Goal: Task Accomplishment & Management: Manage account settings

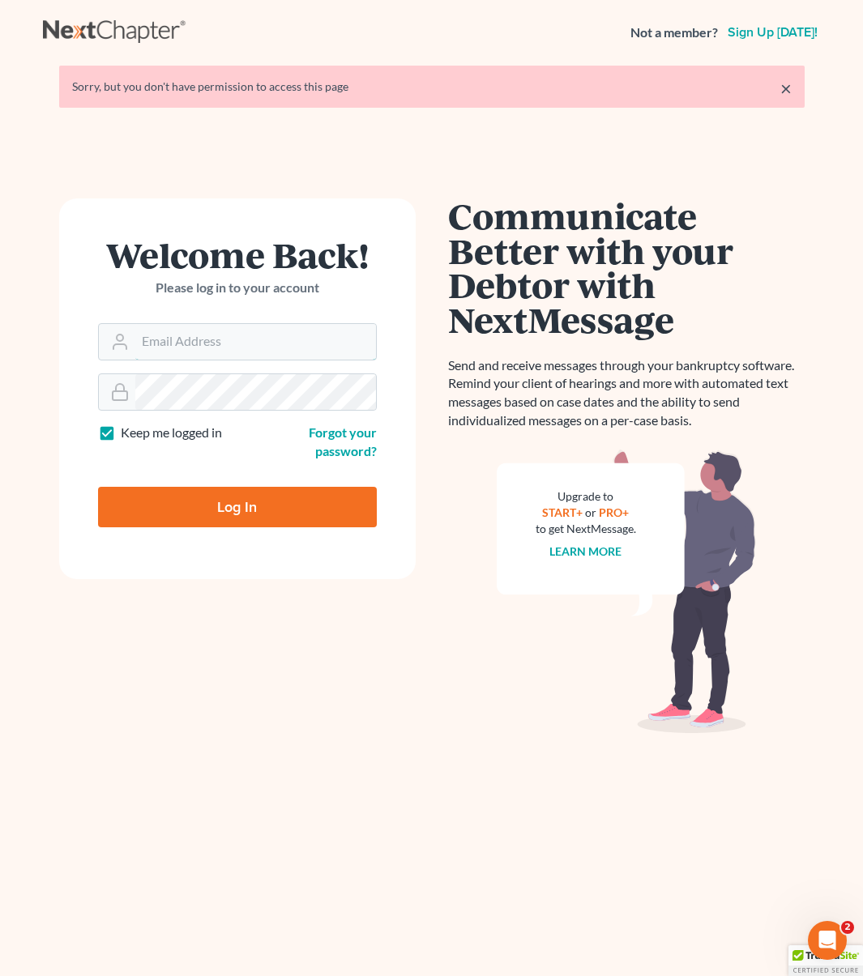
type input "[EMAIL_ADDRESS][DOMAIN_NAME]"
click at [258, 510] on input "Log In" at bounding box center [237, 507] width 279 height 41
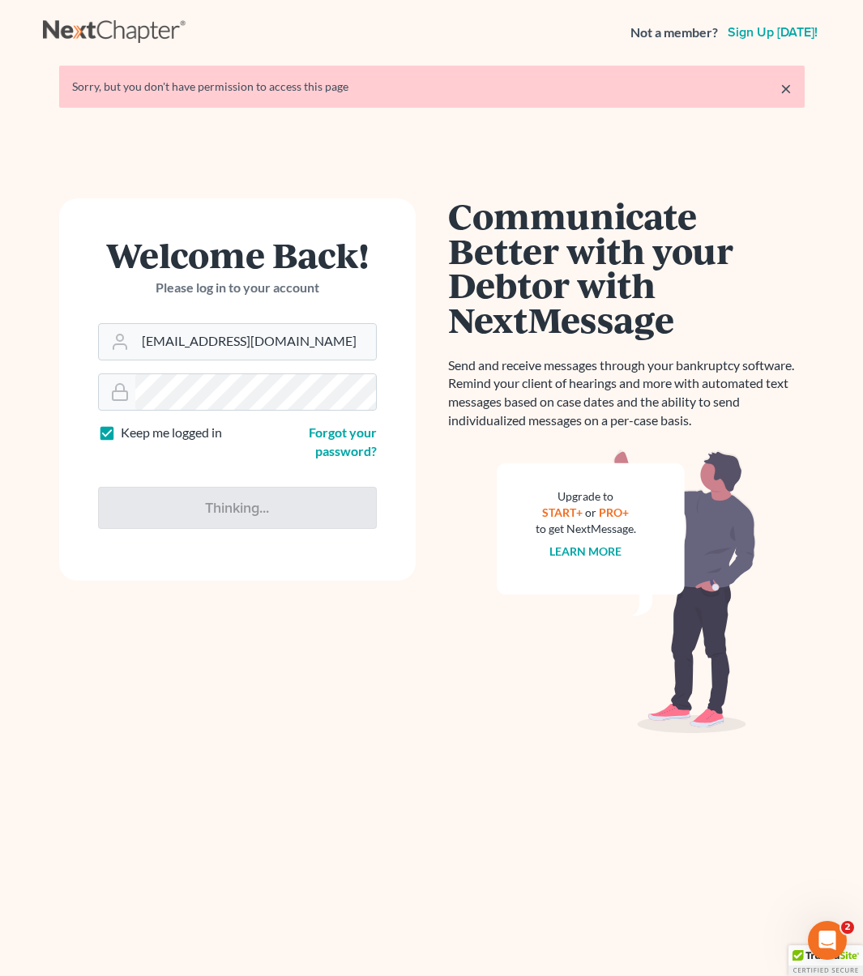
type input "Thinking..."
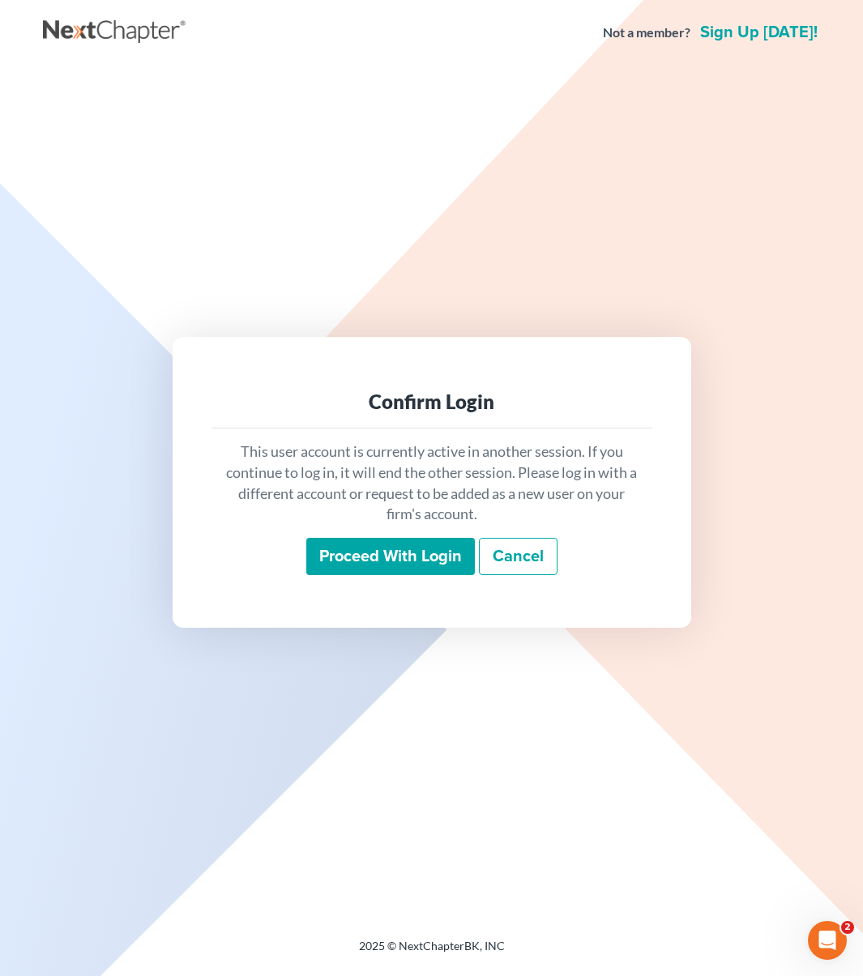
click at [453, 570] on input "Proceed with login" at bounding box center [390, 556] width 169 height 37
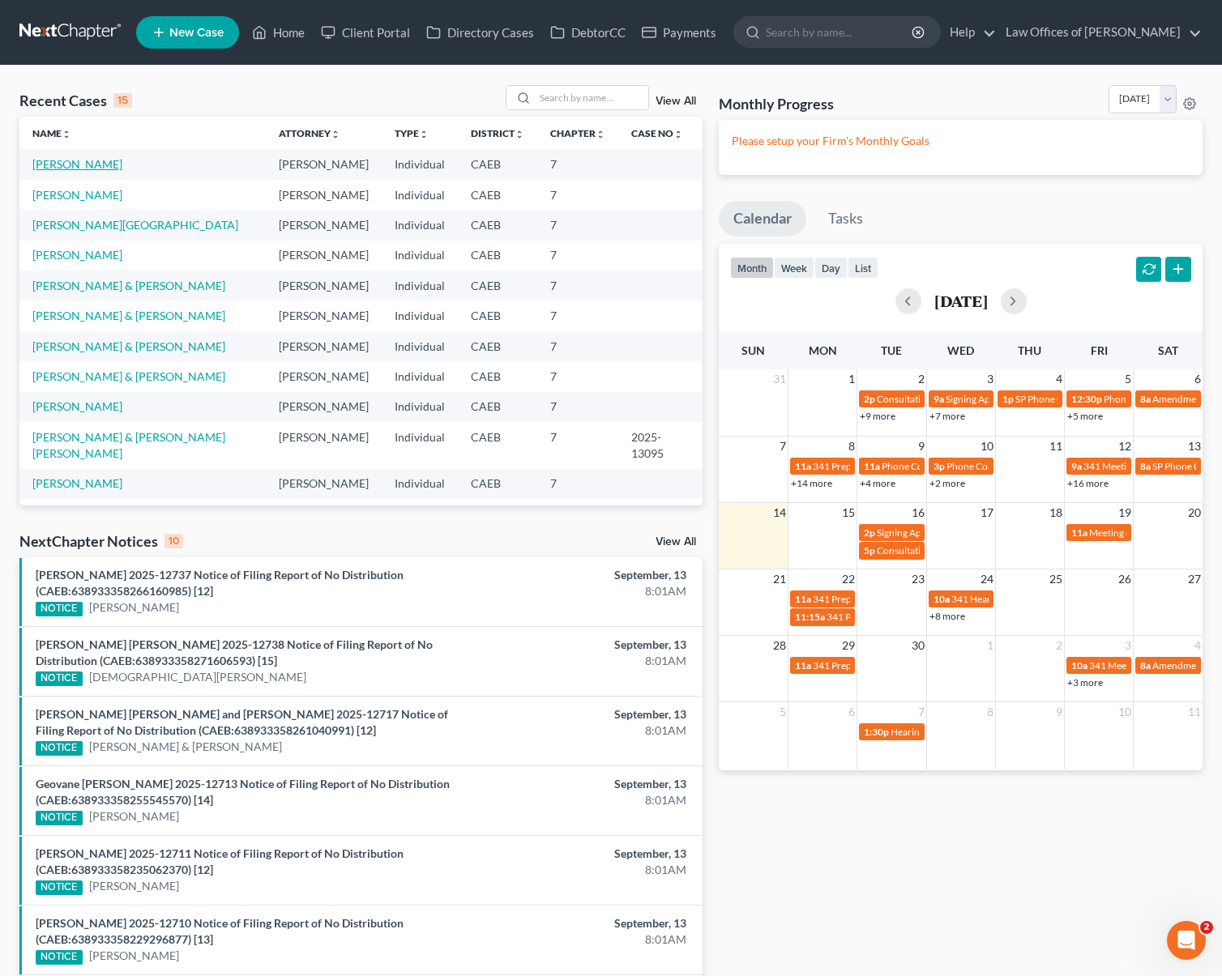
click at [88, 169] on link "[PERSON_NAME]" at bounding box center [77, 164] width 90 height 14
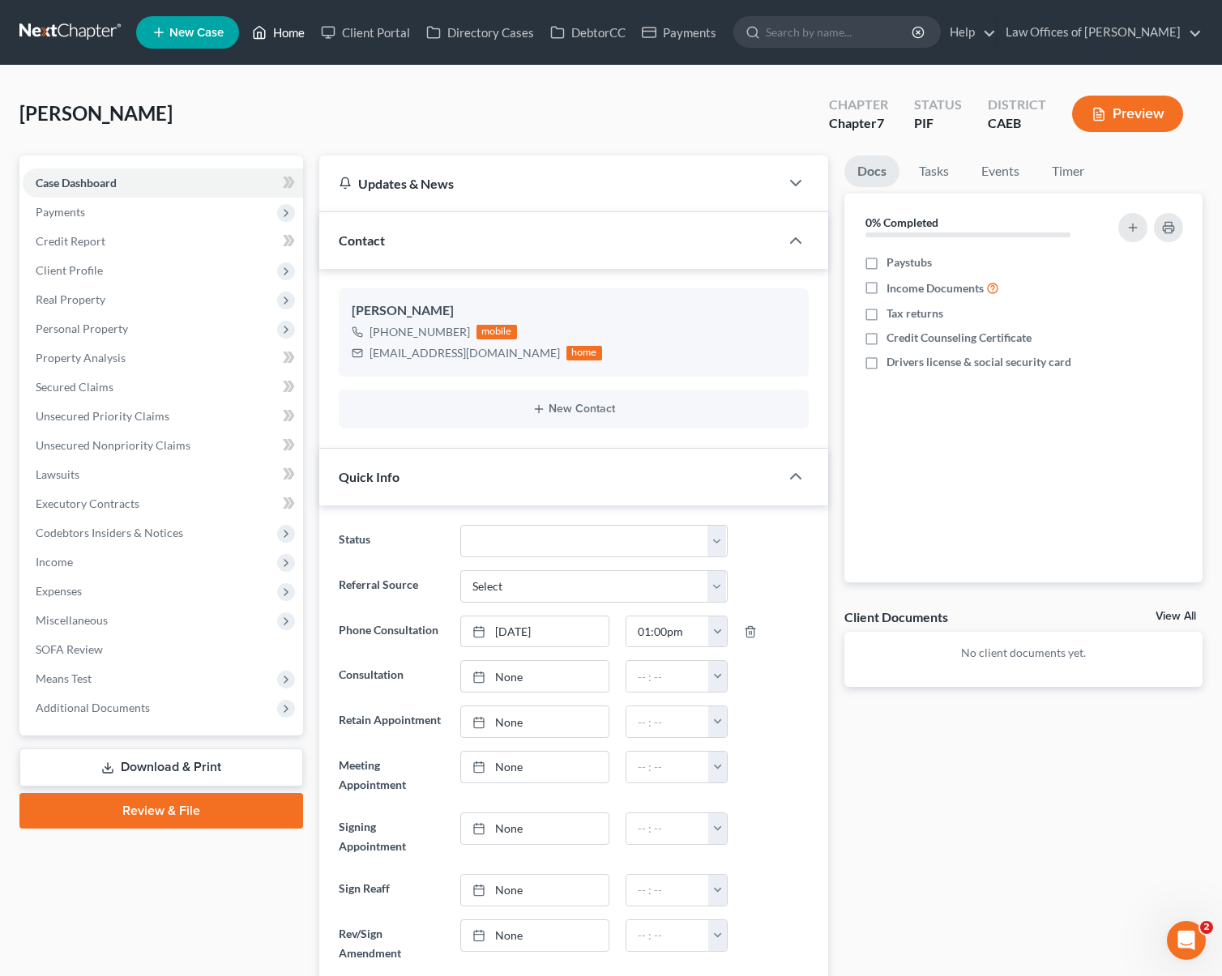
click at [282, 36] on link "Home" at bounding box center [278, 32] width 69 height 29
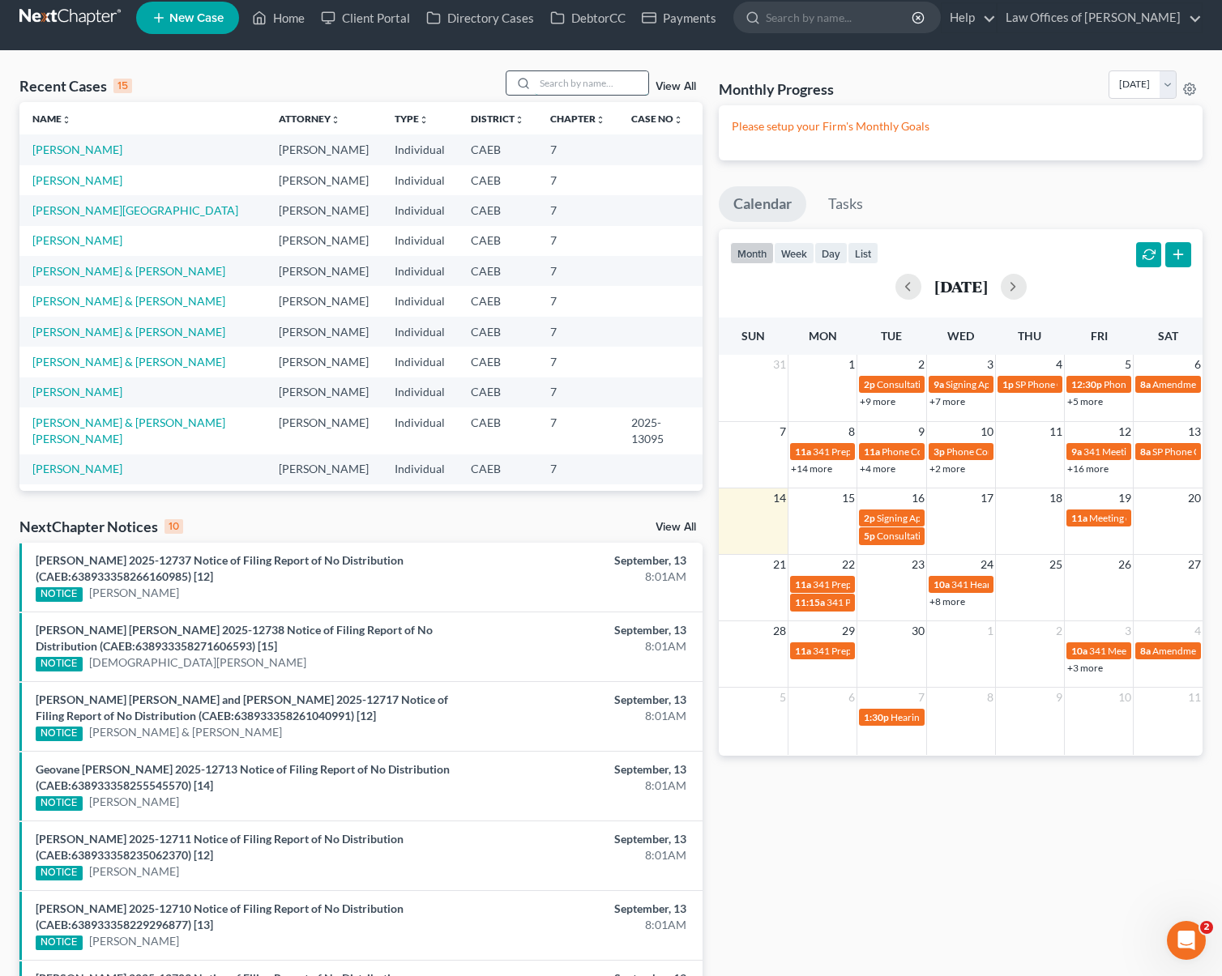
click at [571, 78] on input "search" at bounding box center [591, 82] width 113 height 23
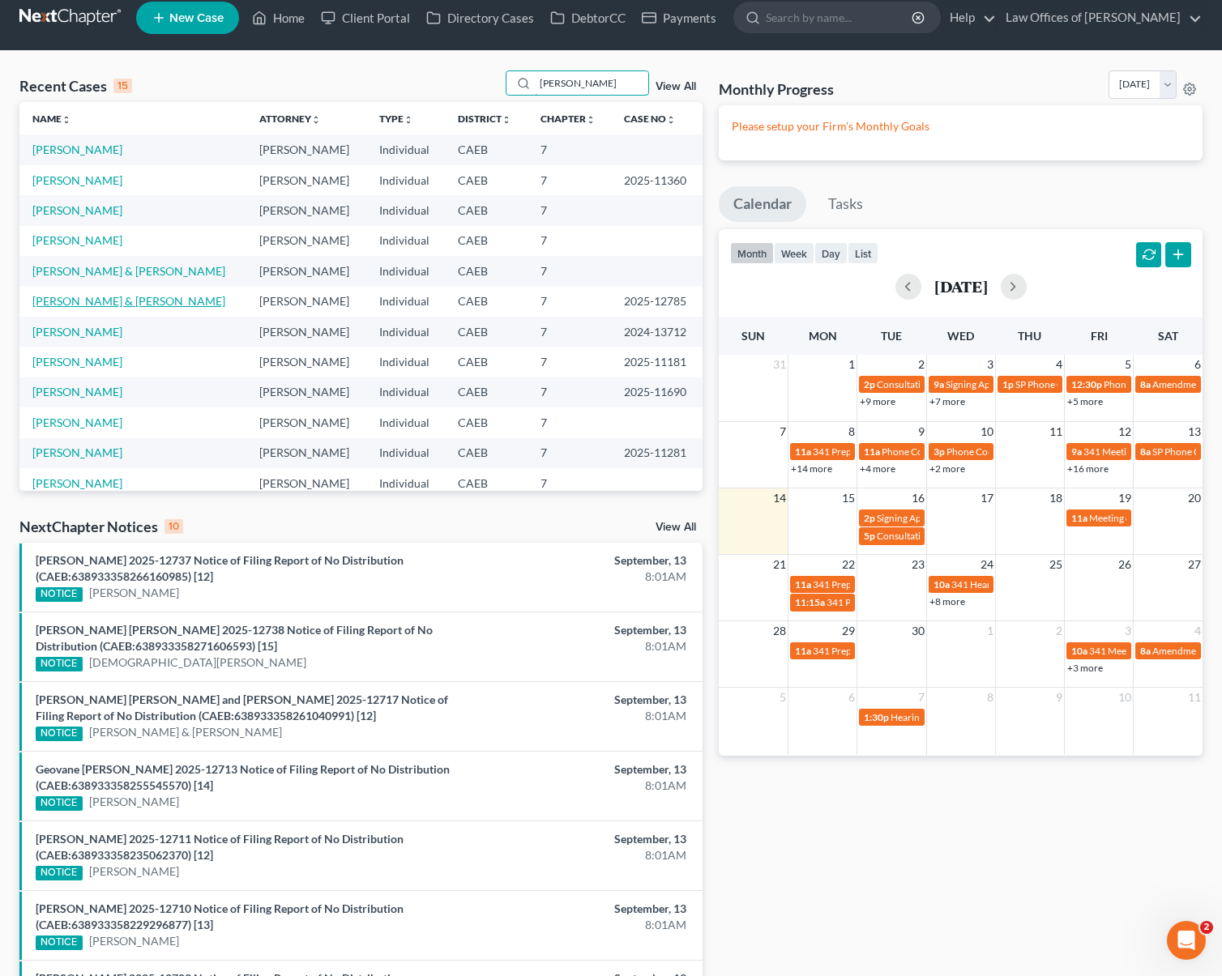
type input "[PERSON_NAME]"
click at [122, 300] on link "[PERSON_NAME] & [PERSON_NAME]" at bounding box center [128, 301] width 193 height 14
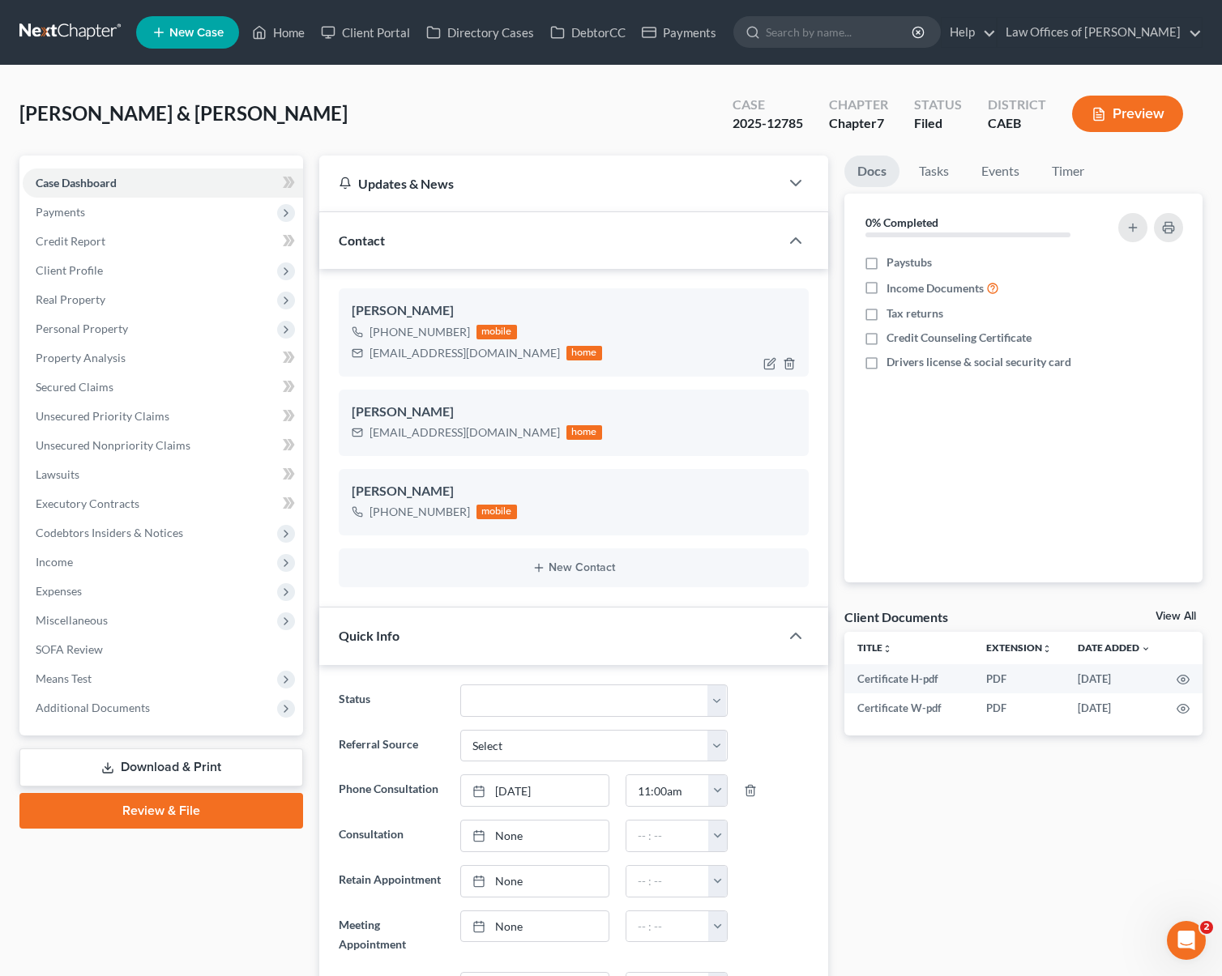
scroll to position [3556, 0]
drag, startPoint x: 367, startPoint y: 354, endPoint x: 527, endPoint y: 359, distance: 159.7
click at [527, 359] on div "[EMAIL_ADDRESS][DOMAIN_NAME] home" at bounding box center [477, 353] width 250 height 21
copy div "[EMAIL_ADDRESS][DOMAIN_NAME]"
click at [284, 41] on link "Home" at bounding box center [278, 32] width 69 height 29
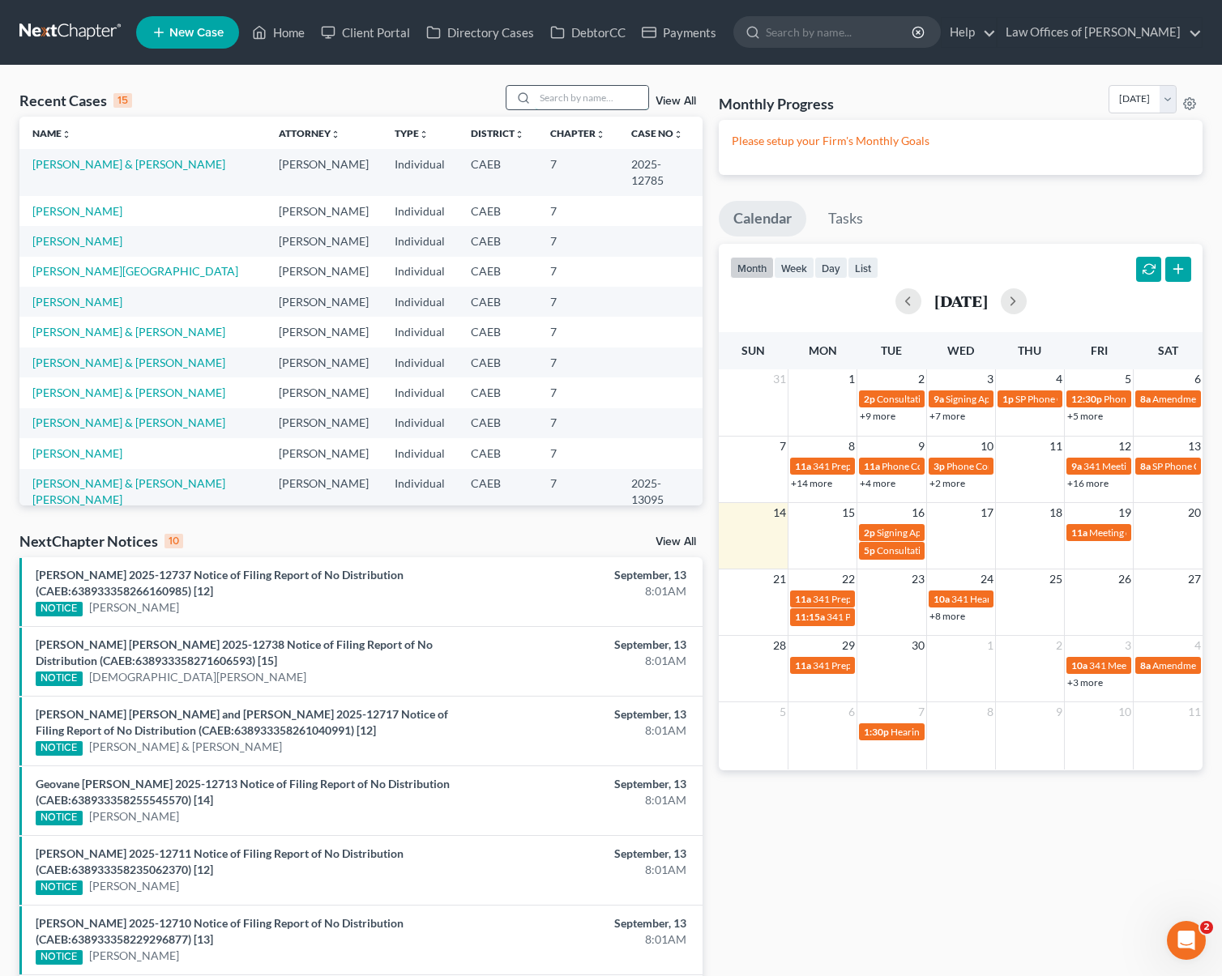
click at [571, 98] on input "search" at bounding box center [591, 97] width 113 height 23
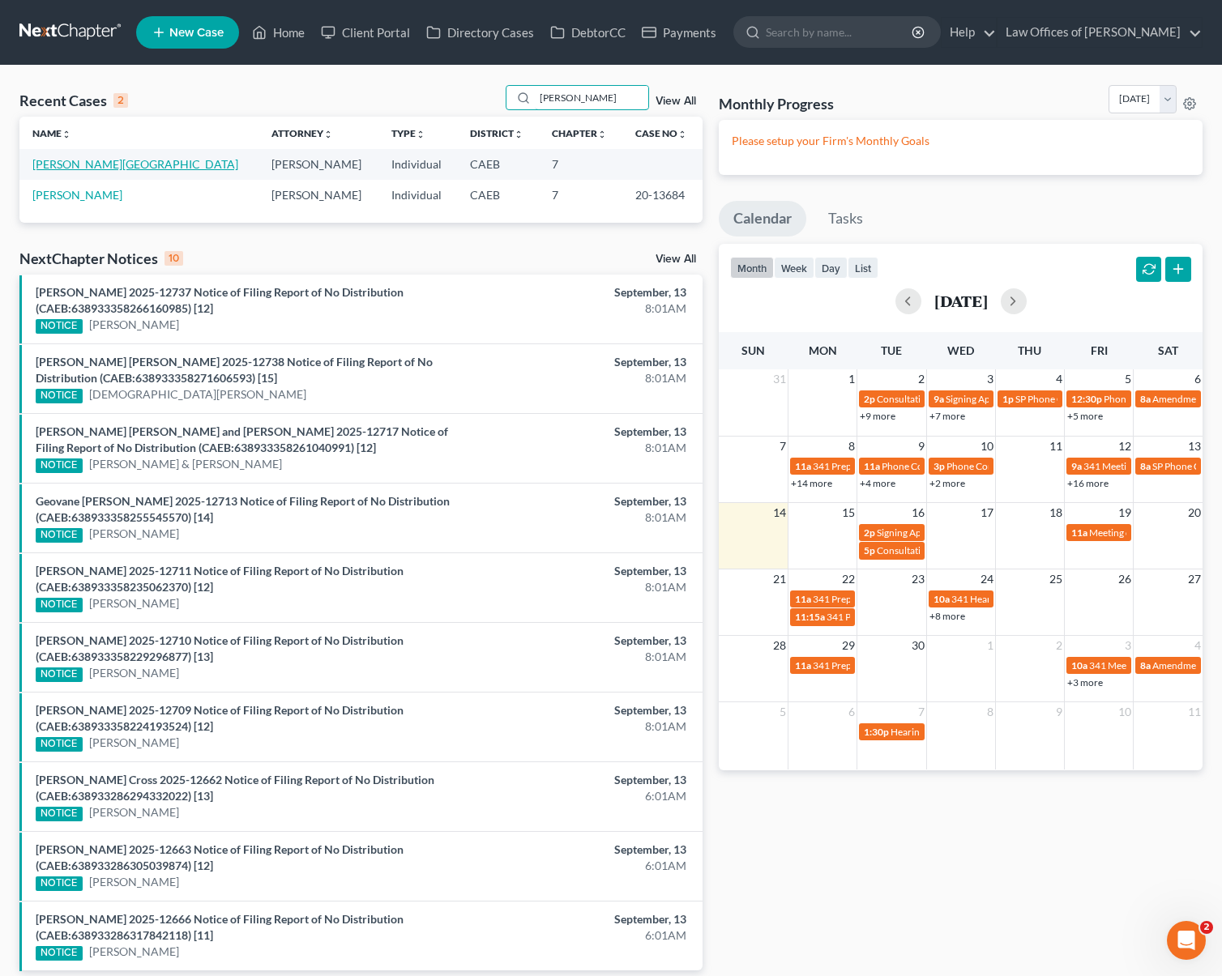
type input "[PERSON_NAME]"
click at [109, 165] on link "[PERSON_NAME][GEOGRAPHIC_DATA]" at bounding box center [135, 164] width 206 height 14
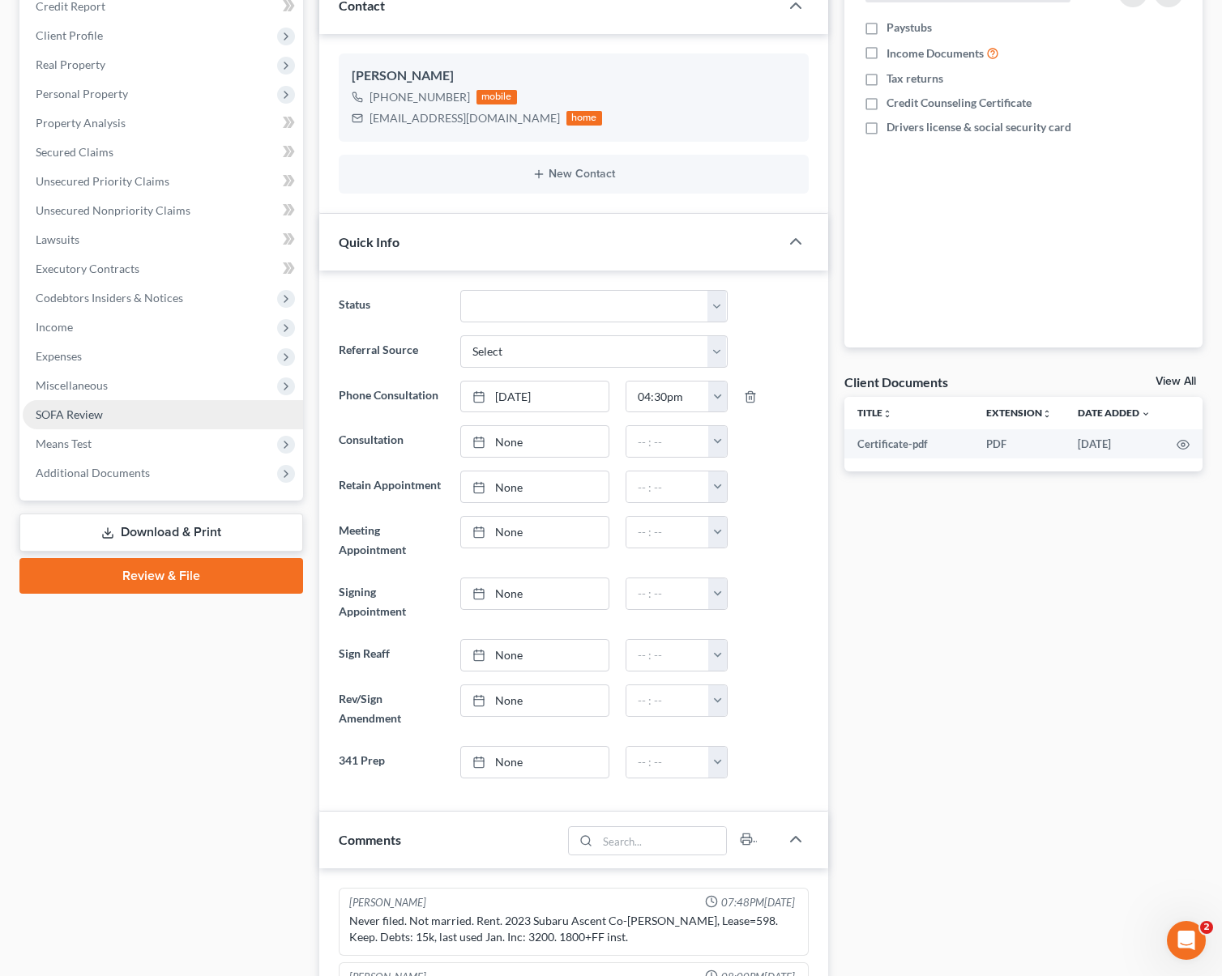
scroll to position [238, 0]
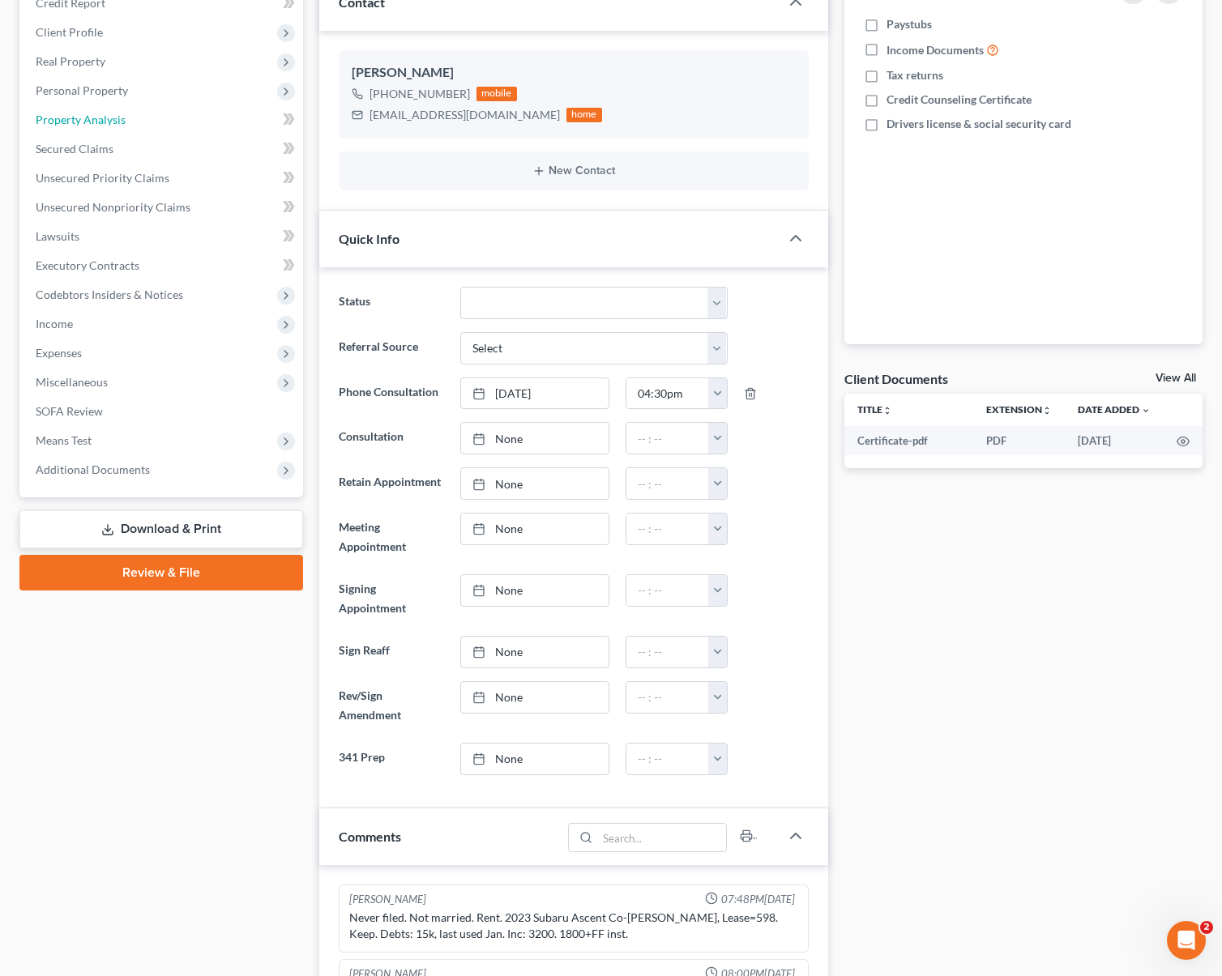
click at [130, 122] on link "Property Analysis" at bounding box center [163, 119] width 280 height 29
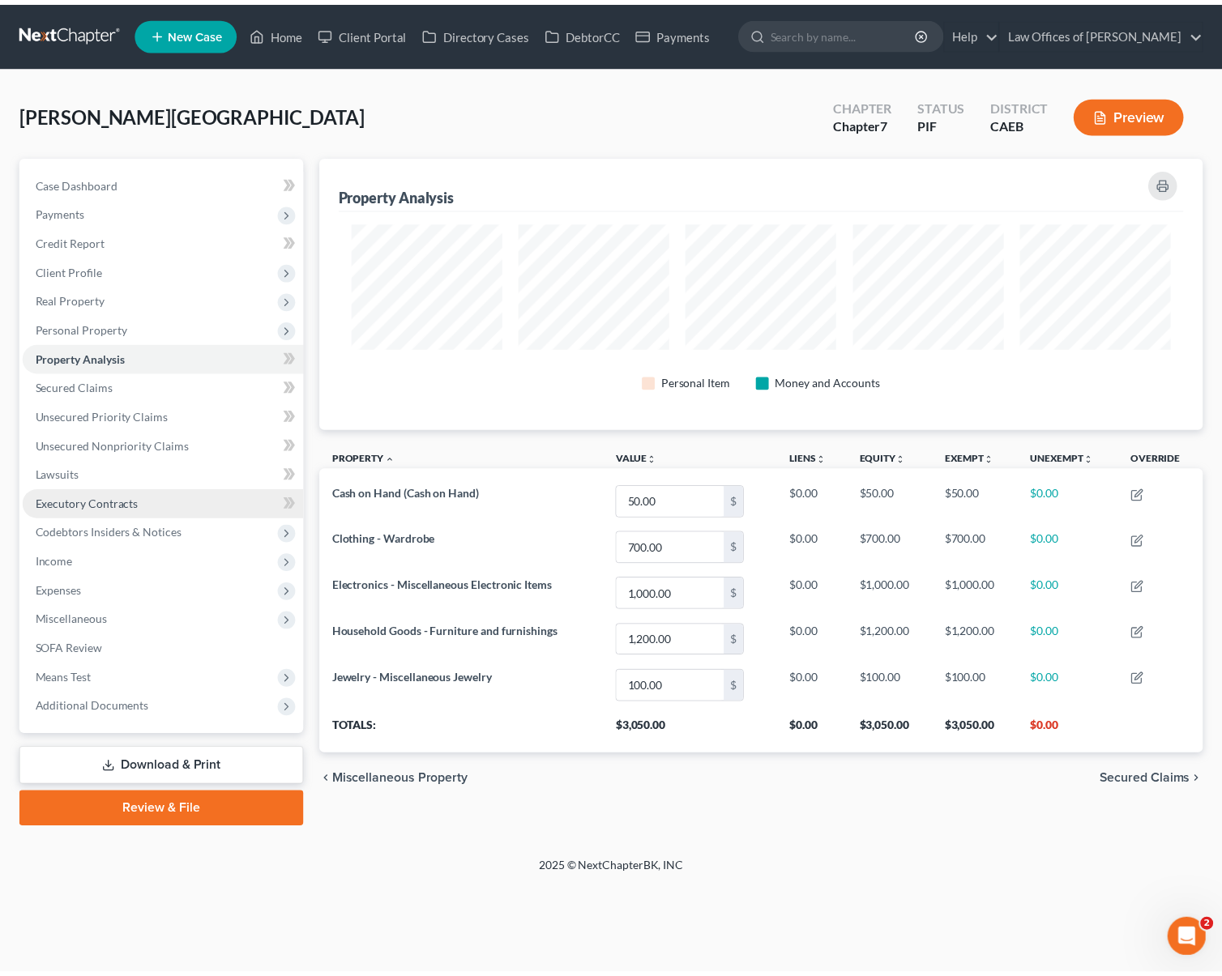
scroll to position [274, 892]
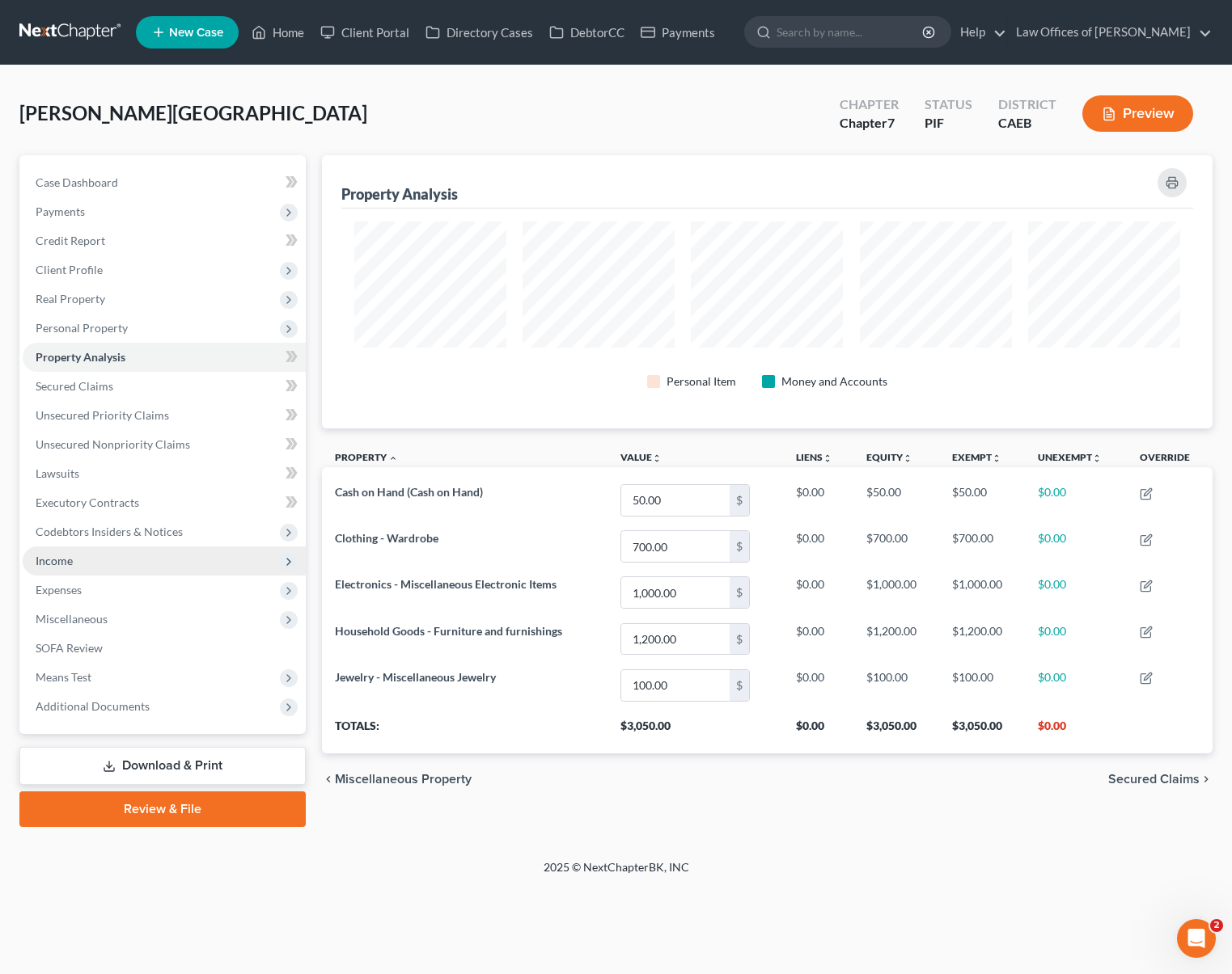
click at [161, 566] on span "Income" at bounding box center [165, 561] width 284 height 29
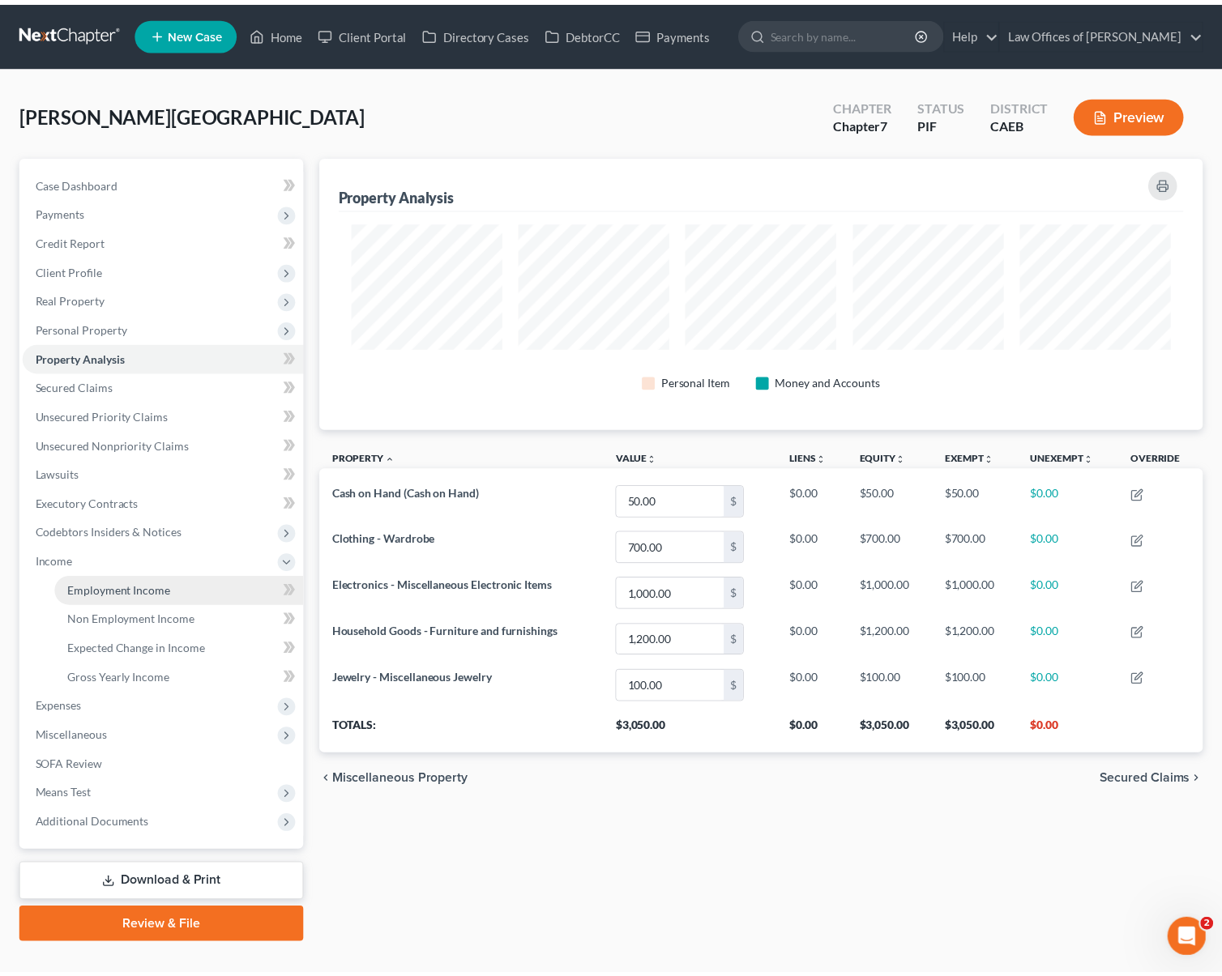
scroll to position [273, 883]
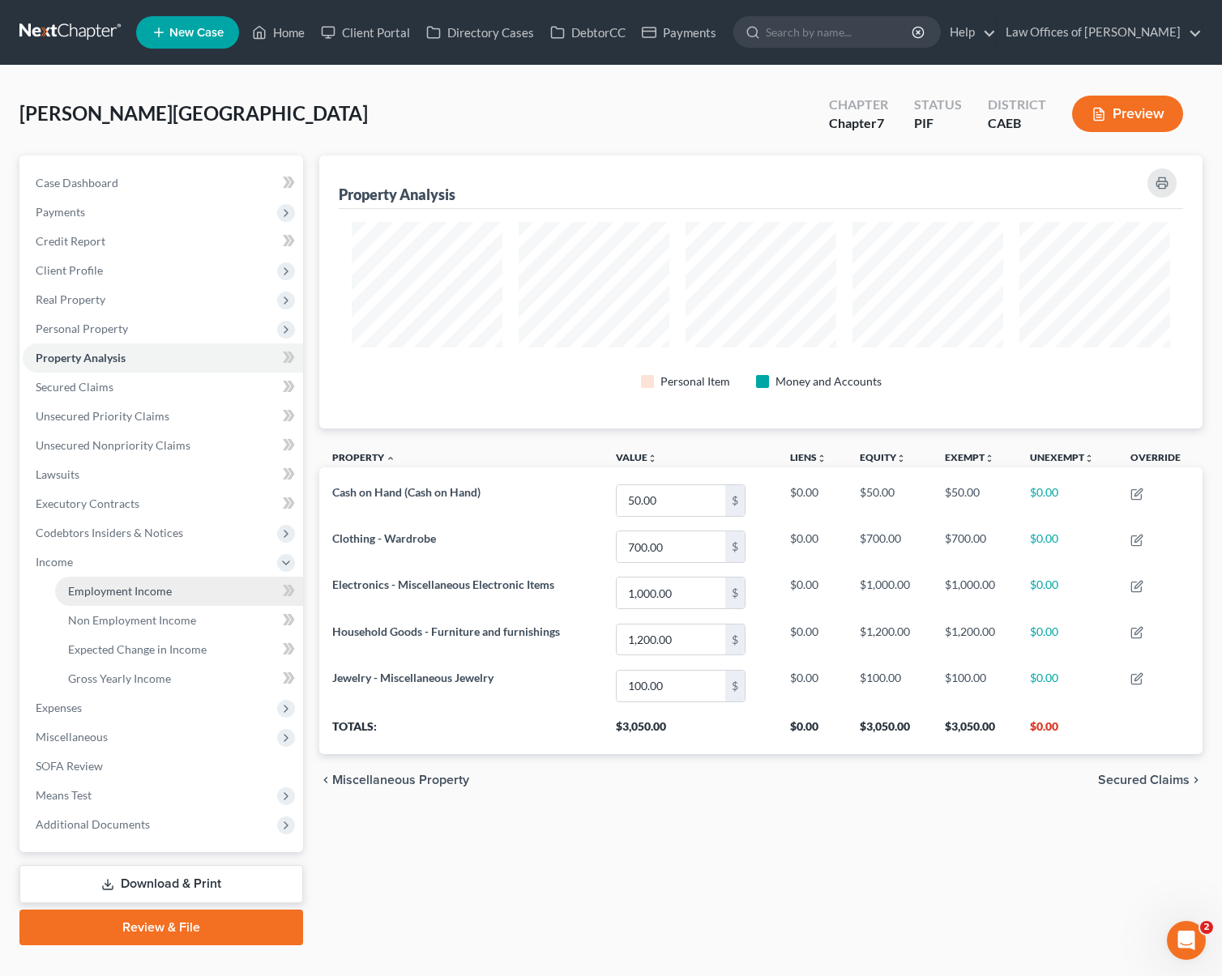
click at [165, 584] on span "Employment Income" at bounding box center [120, 591] width 104 height 14
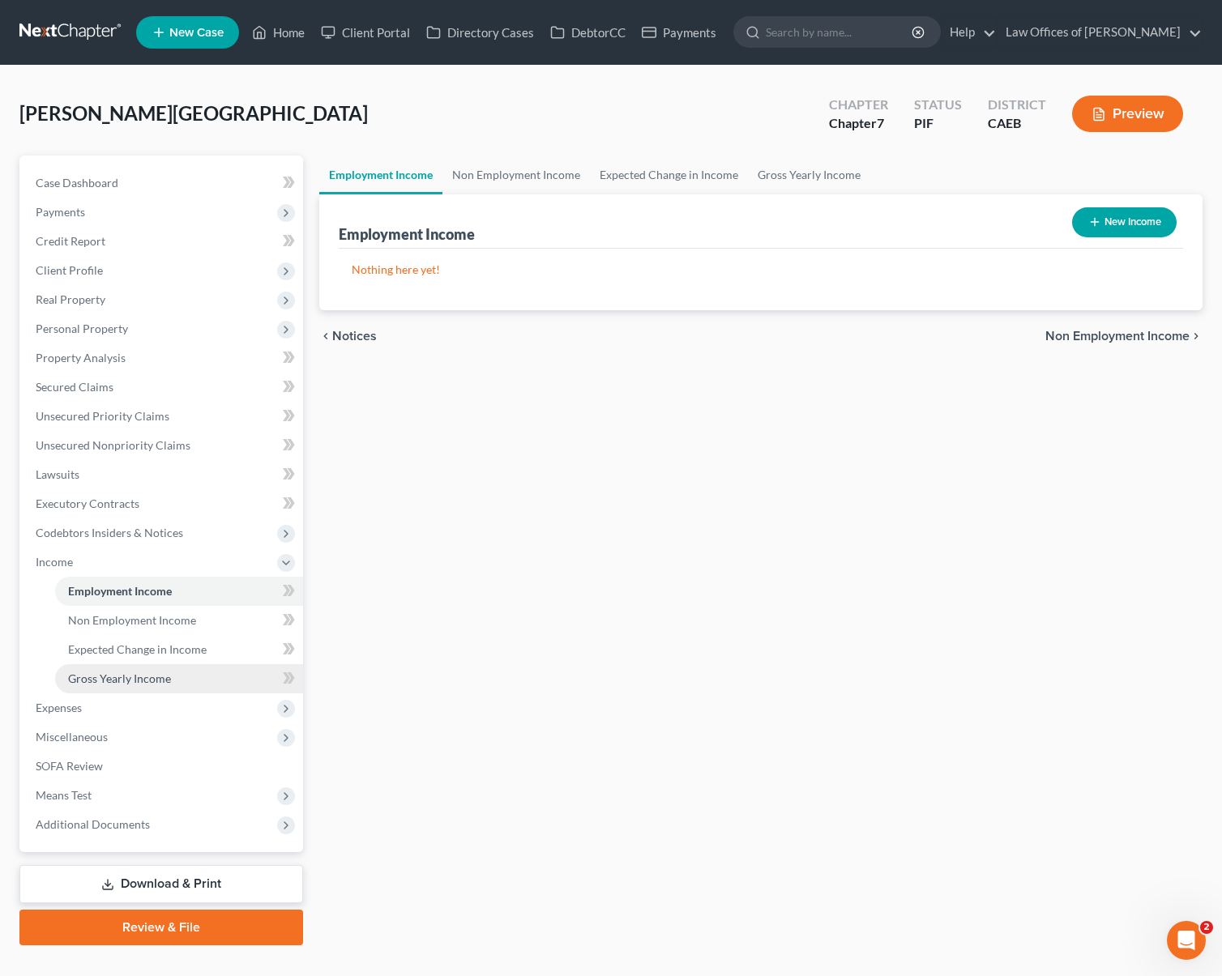
click at [158, 683] on span "Gross Yearly Income" at bounding box center [119, 679] width 103 height 14
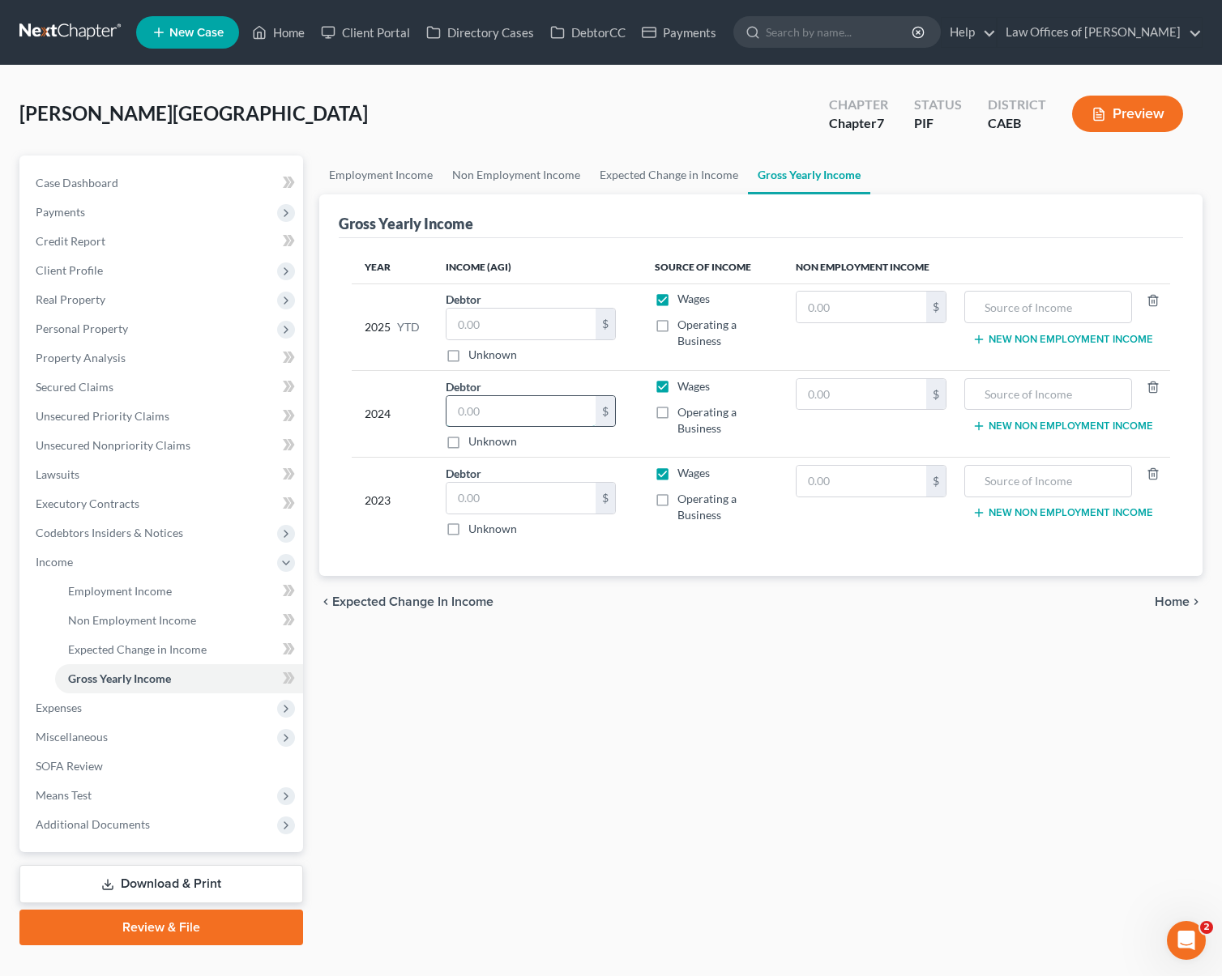
click at [499, 403] on input "text" at bounding box center [520, 411] width 149 height 31
type input "32,166"
click at [496, 499] on input "text" at bounding box center [520, 498] width 149 height 31
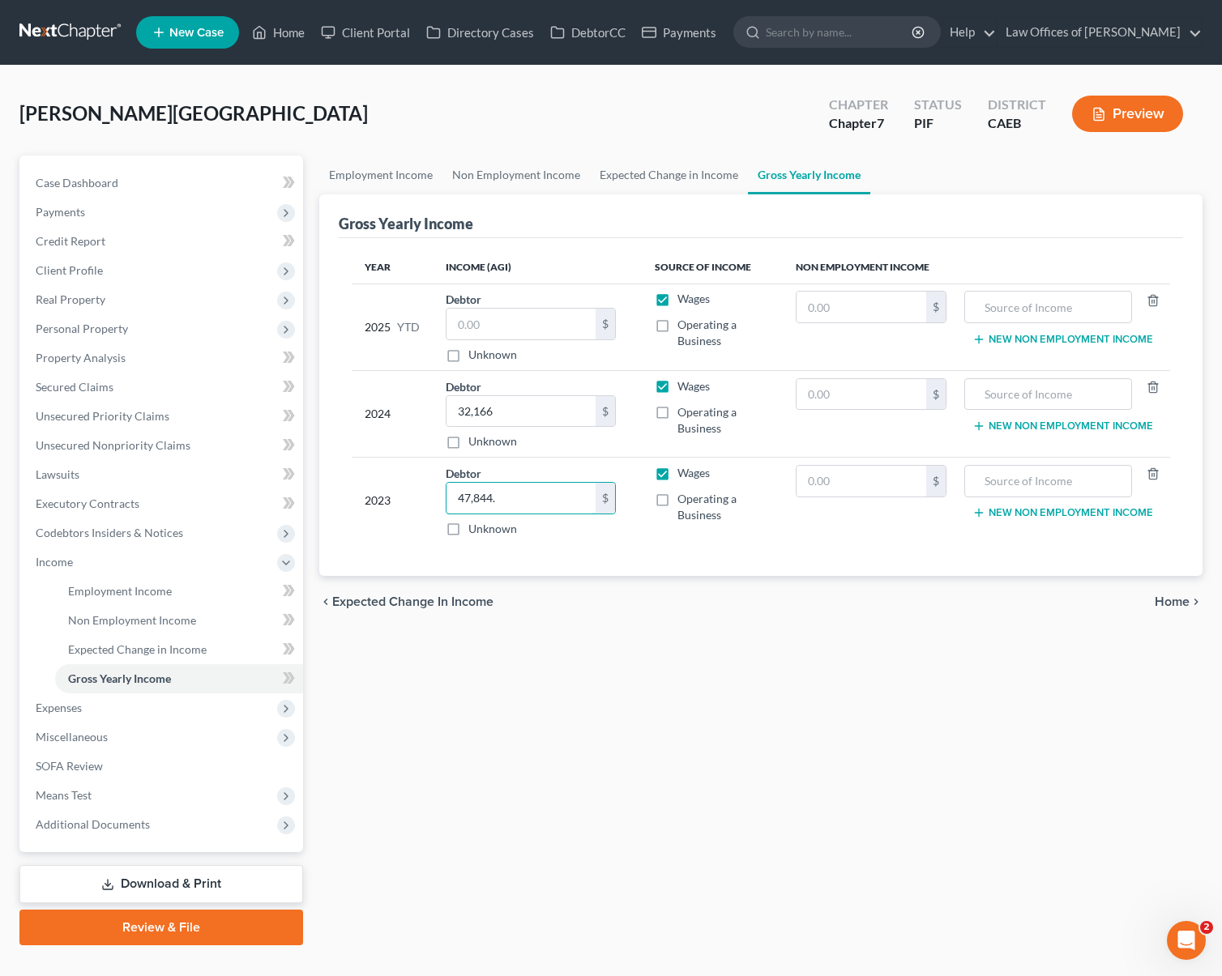
type input "47,844."
click at [793, 793] on div "Employment Income Non Employment Income Expected Change in Income Gross Yearly …" at bounding box center [760, 551] width 899 height 790
click at [137, 182] on link "Case Dashboard" at bounding box center [163, 183] width 280 height 29
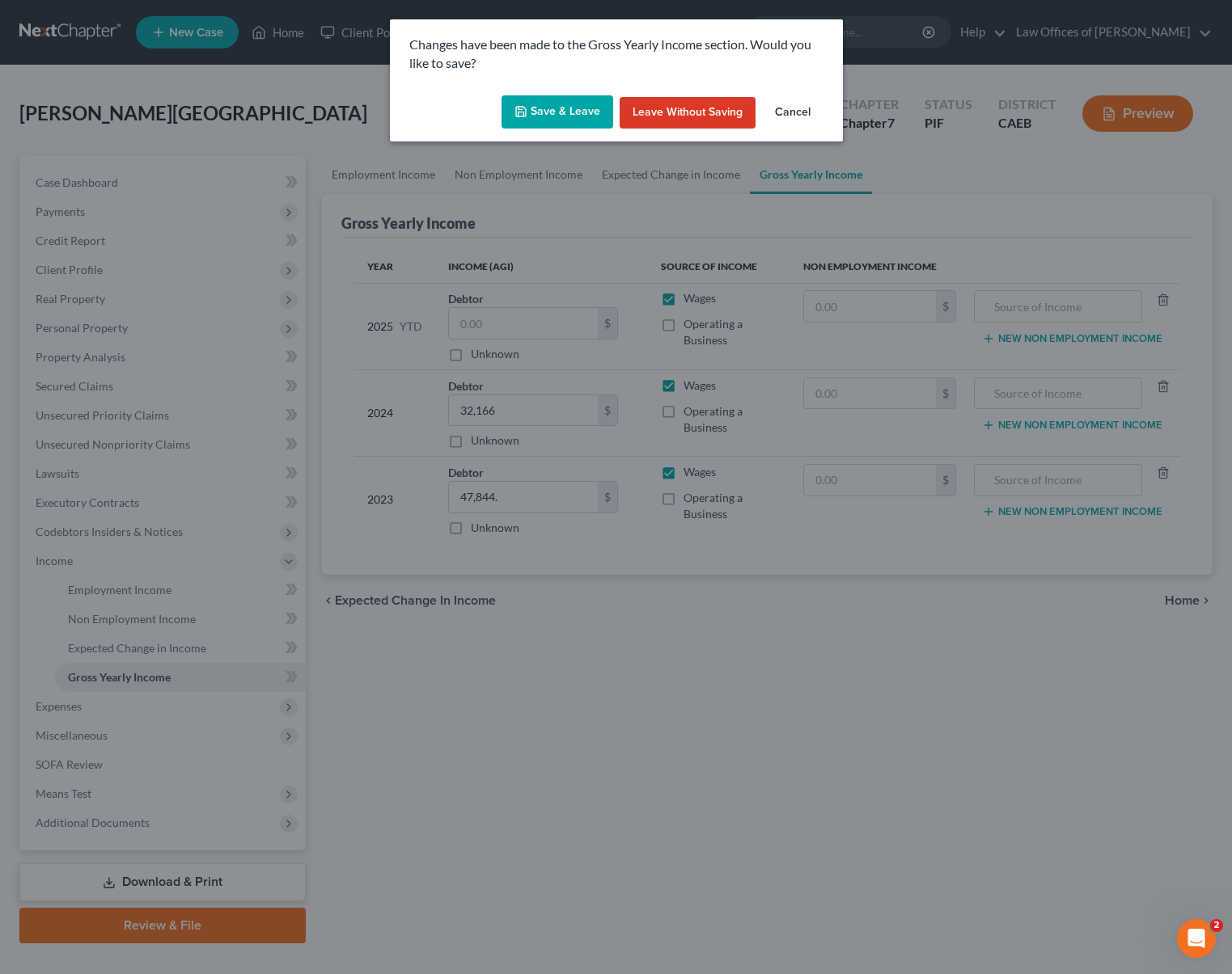
click at [575, 109] on button "Save & Leave" at bounding box center [557, 113] width 112 height 34
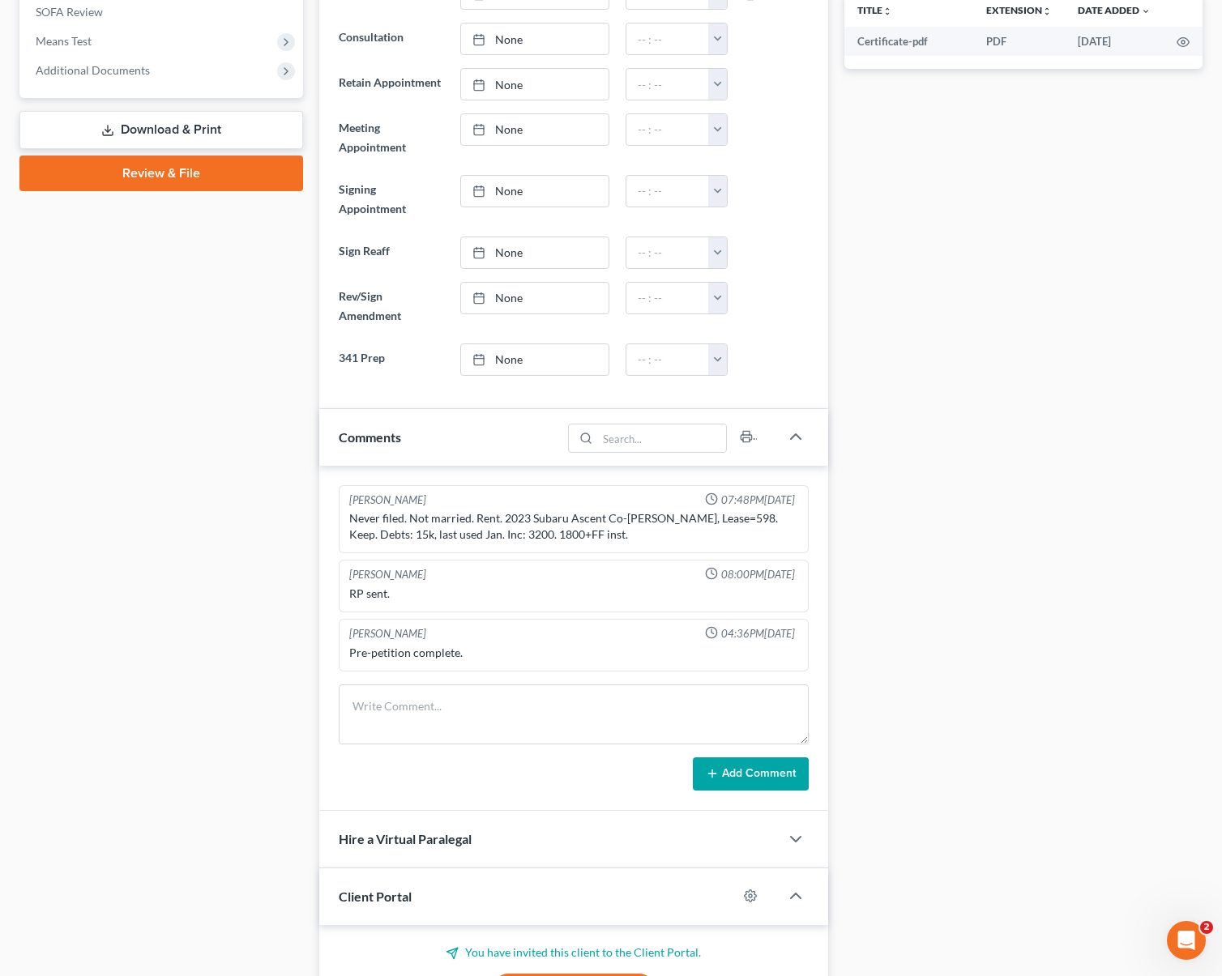
scroll to position [638, 0]
click at [417, 722] on textarea at bounding box center [574, 714] width 470 height 60
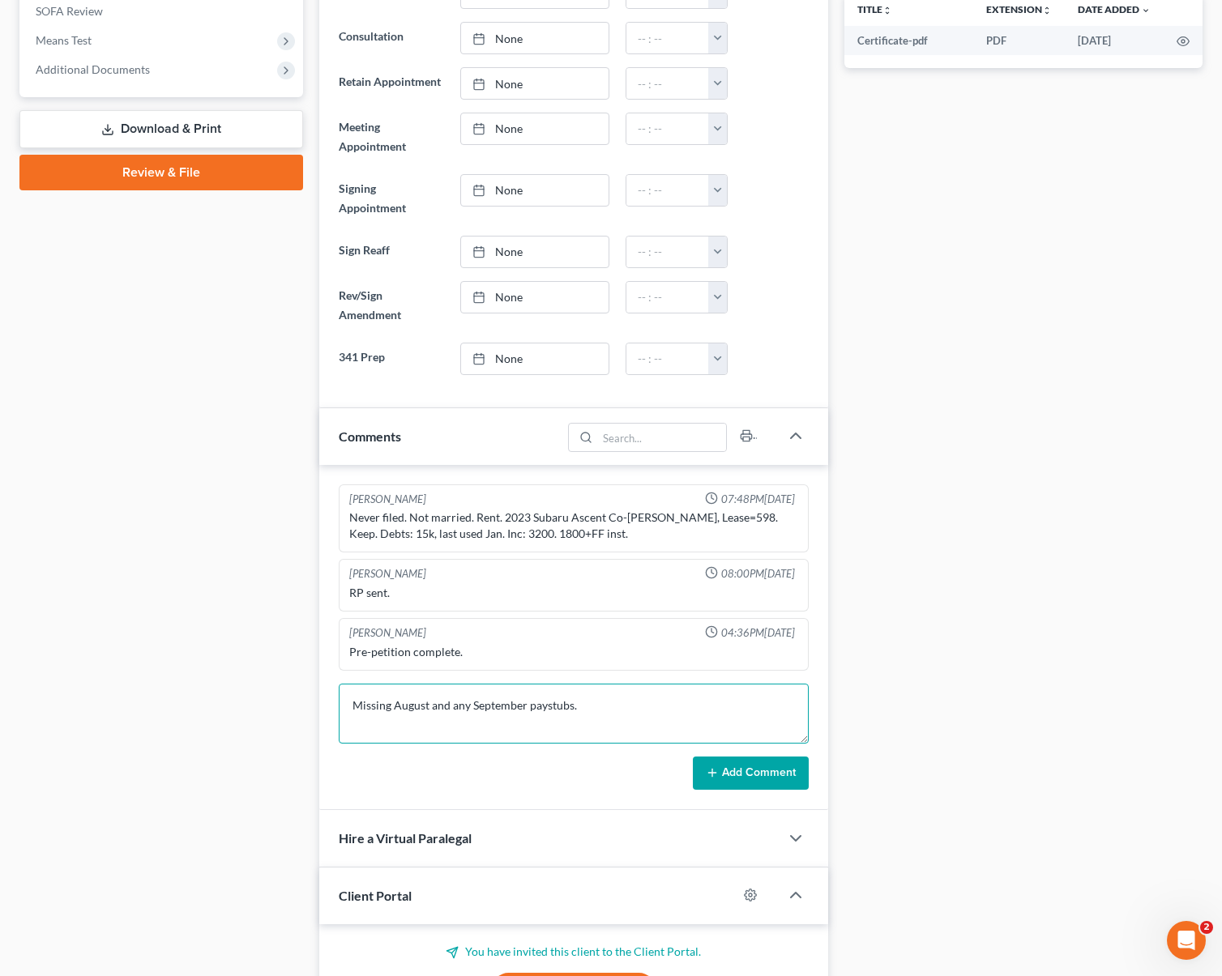
type textarea "Missing August and any September paystubs."
click at [748, 764] on button "Add Comment" at bounding box center [751, 774] width 116 height 34
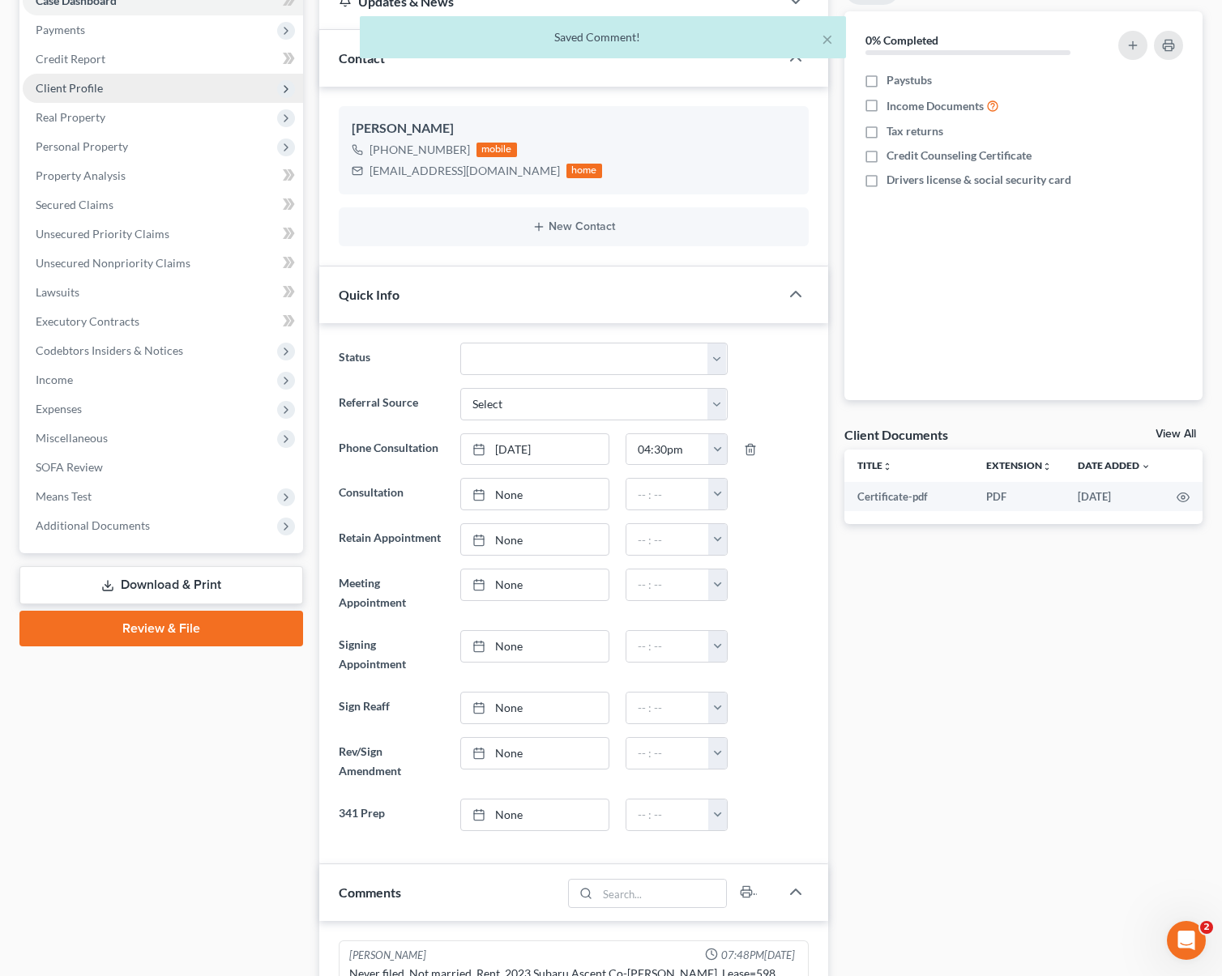
scroll to position [0, 0]
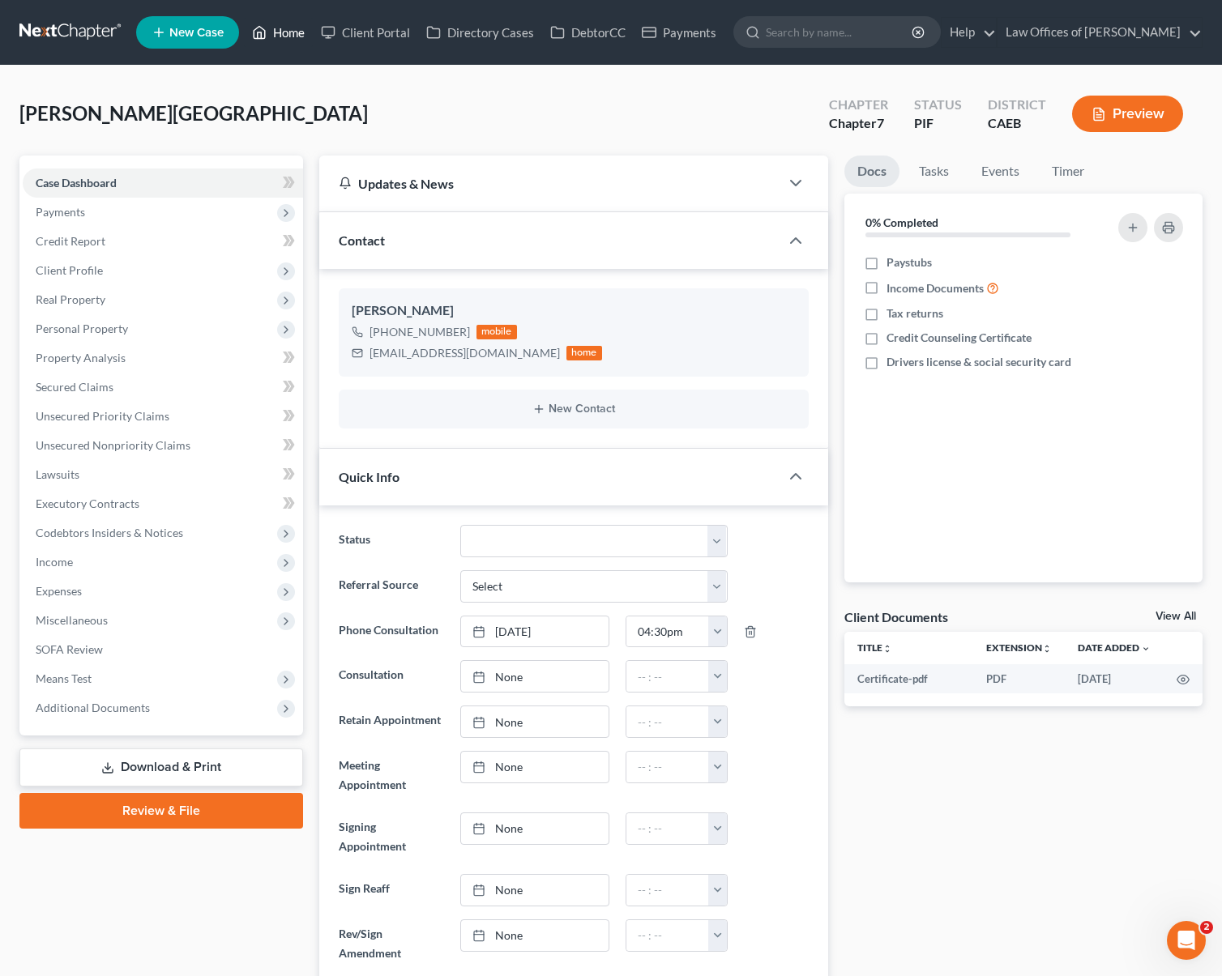
click at [300, 41] on link "Home" at bounding box center [278, 32] width 69 height 29
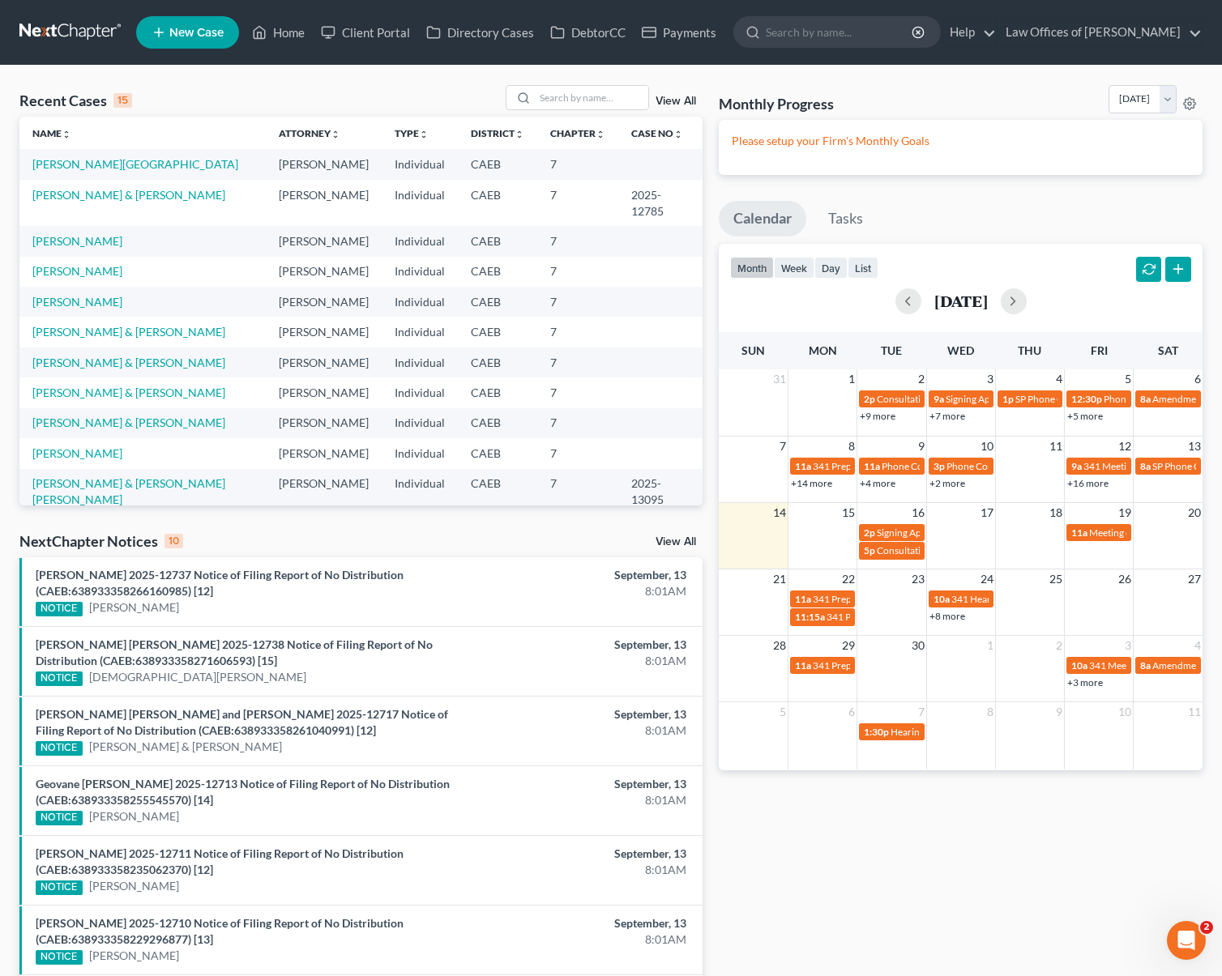
click at [89, 172] on td "[PERSON_NAME][GEOGRAPHIC_DATA]" at bounding box center [142, 164] width 246 height 30
click at [90, 167] on link "[PERSON_NAME][GEOGRAPHIC_DATA]" at bounding box center [135, 164] width 206 height 14
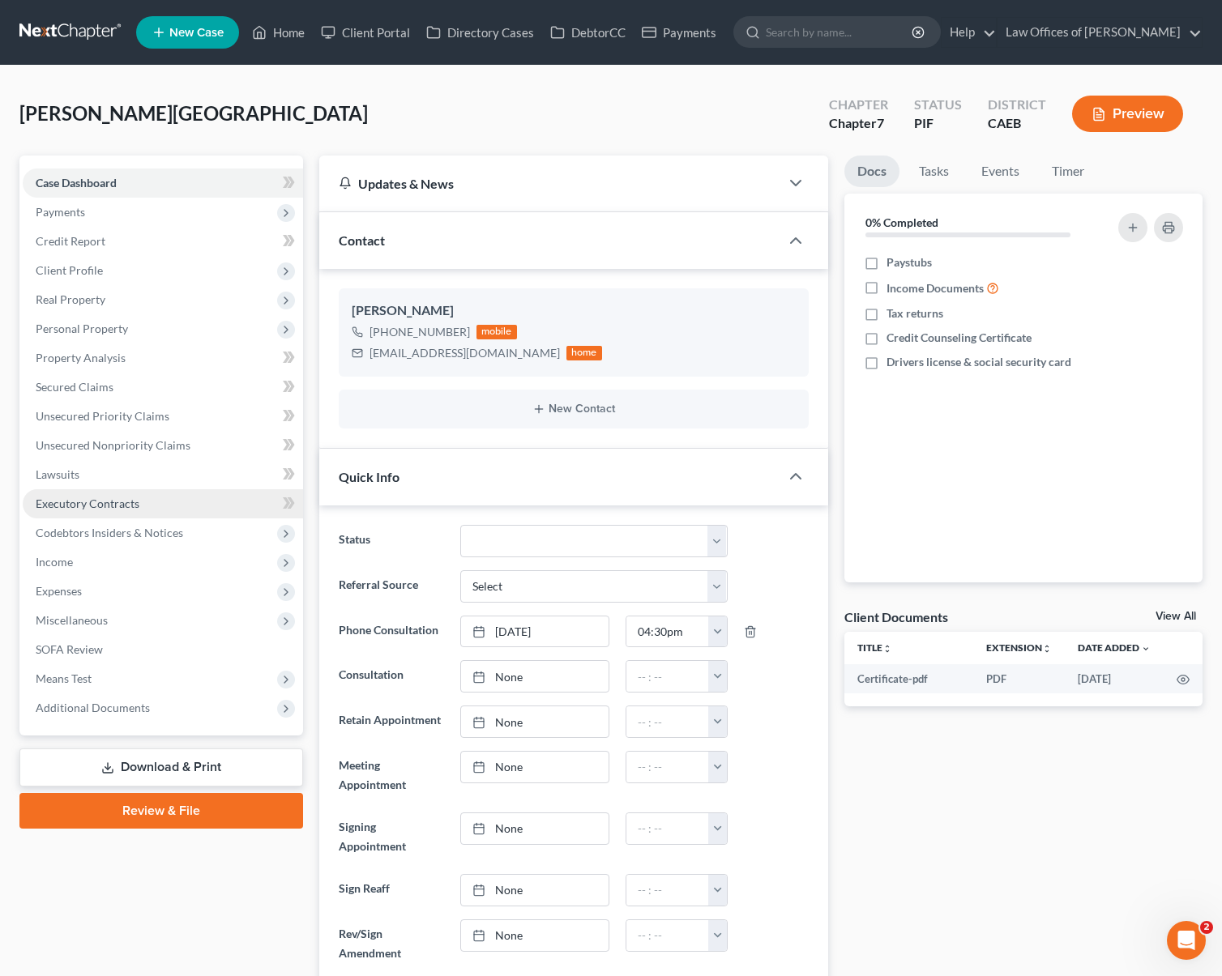
scroll to position [1283, 0]
click at [145, 449] on span "Unsecured Nonpriority Claims" at bounding box center [113, 445] width 155 height 14
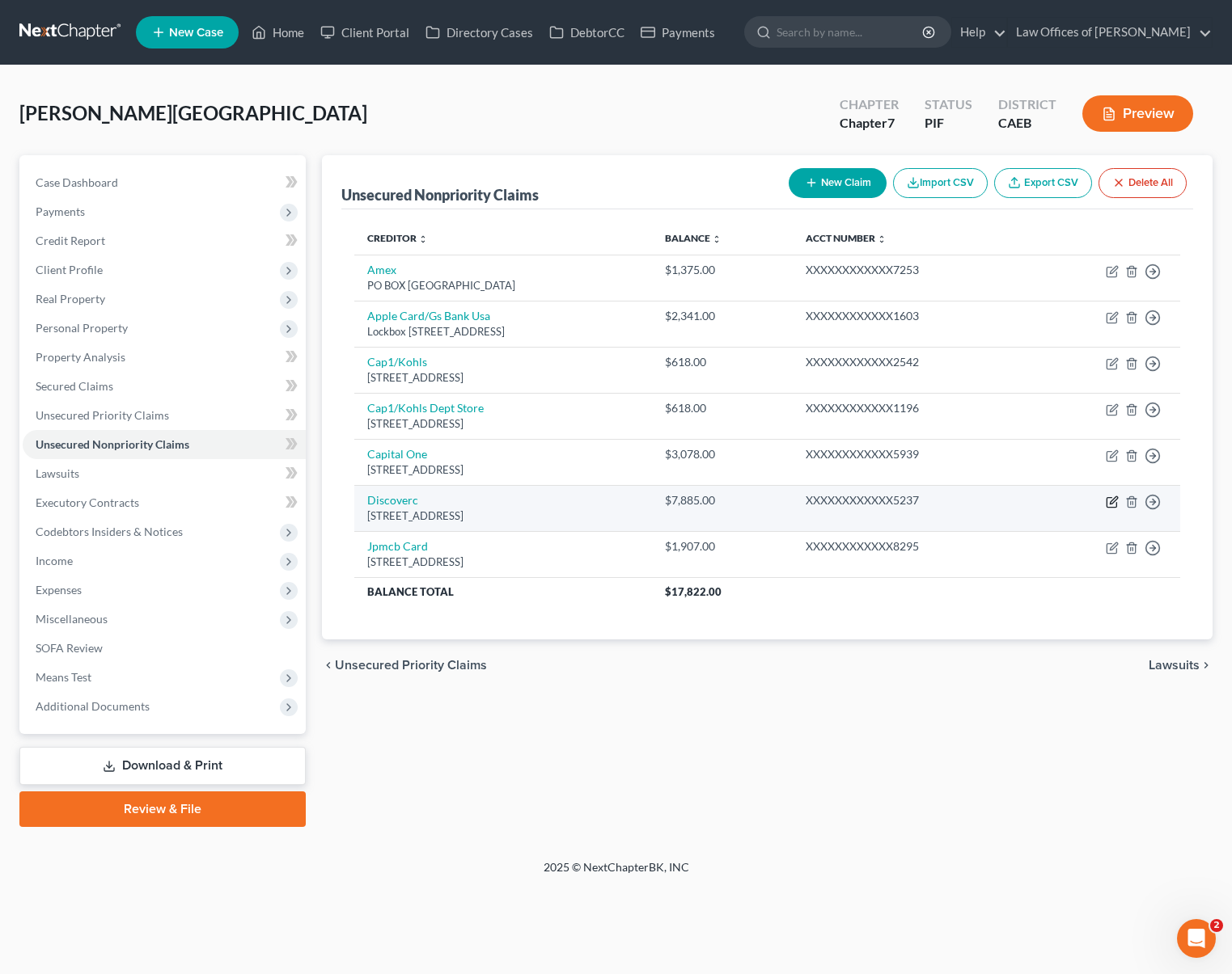
click at [861, 499] on icon "button" at bounding box center [1112, 502] width 13 height 13
select select "46"
select select "2"
select select "0"
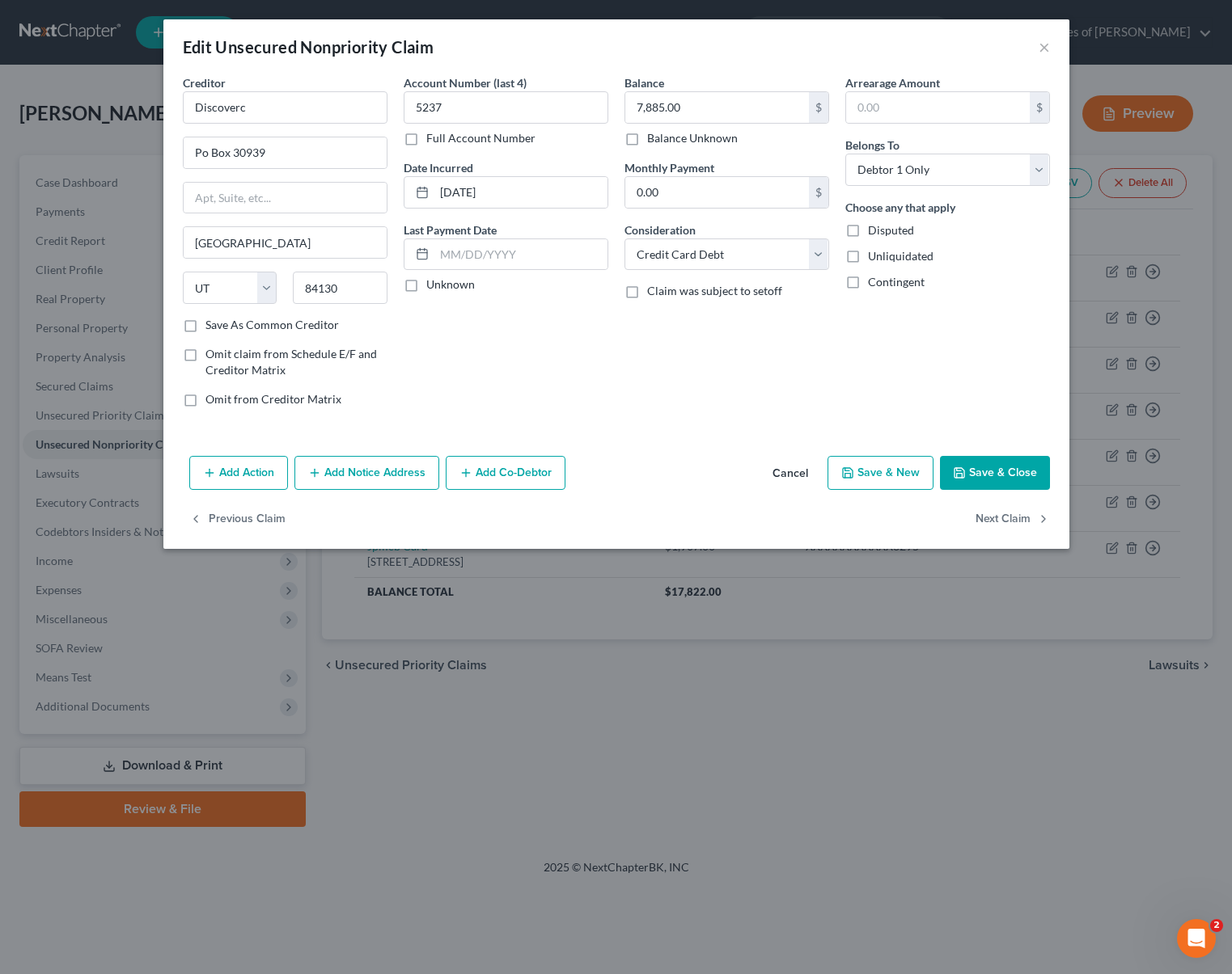
click at [368, 471] on button "Add Notice Address" at bounding box center [366, 473] width 145 height 34
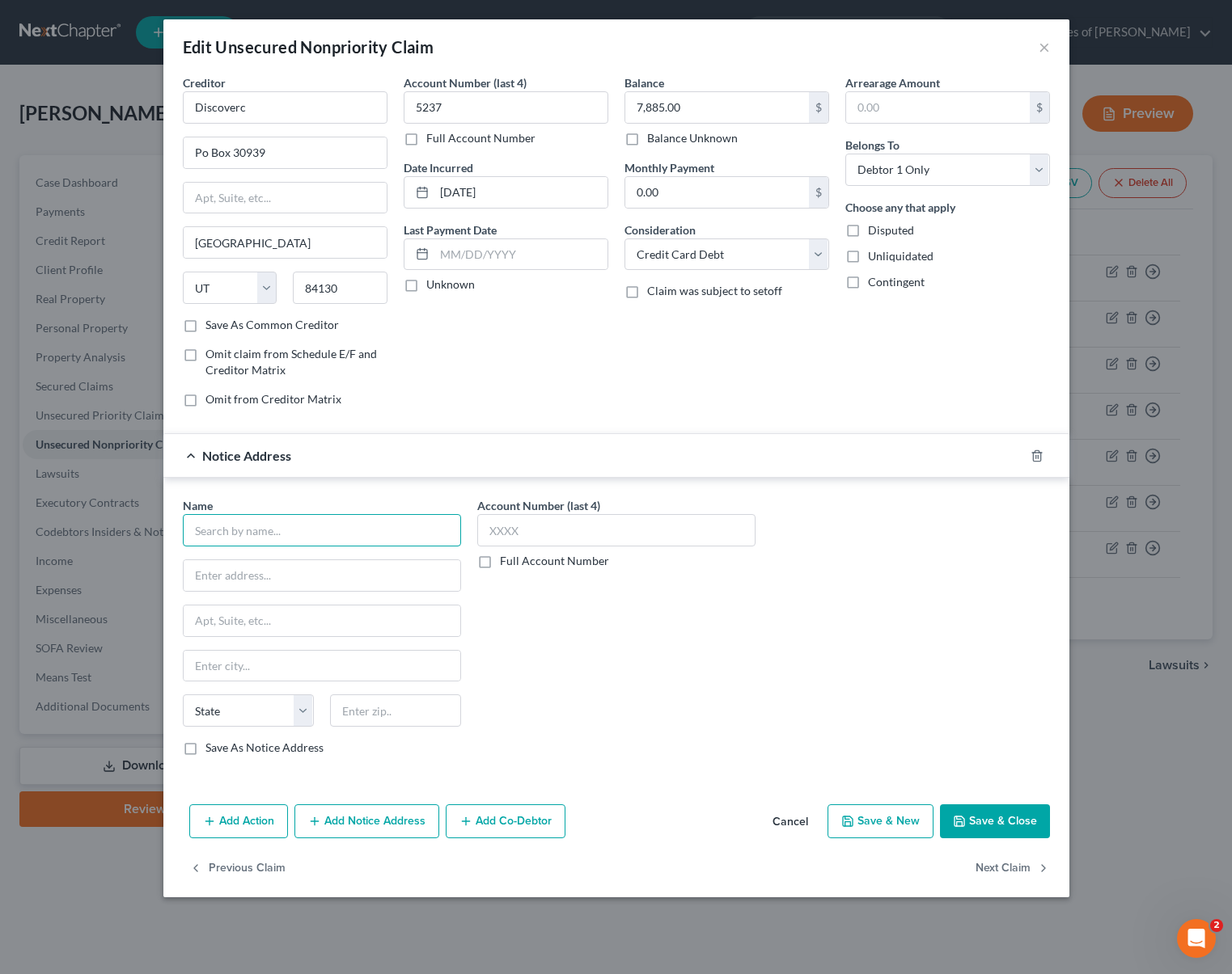
drag, startPoint x: 275, startPoint y: 532, endPoint x: 298, endPoint y: 516, distance: 28.0
click at [277, 533] on input "text" at bounding box center [321, 530] width 279 height 32
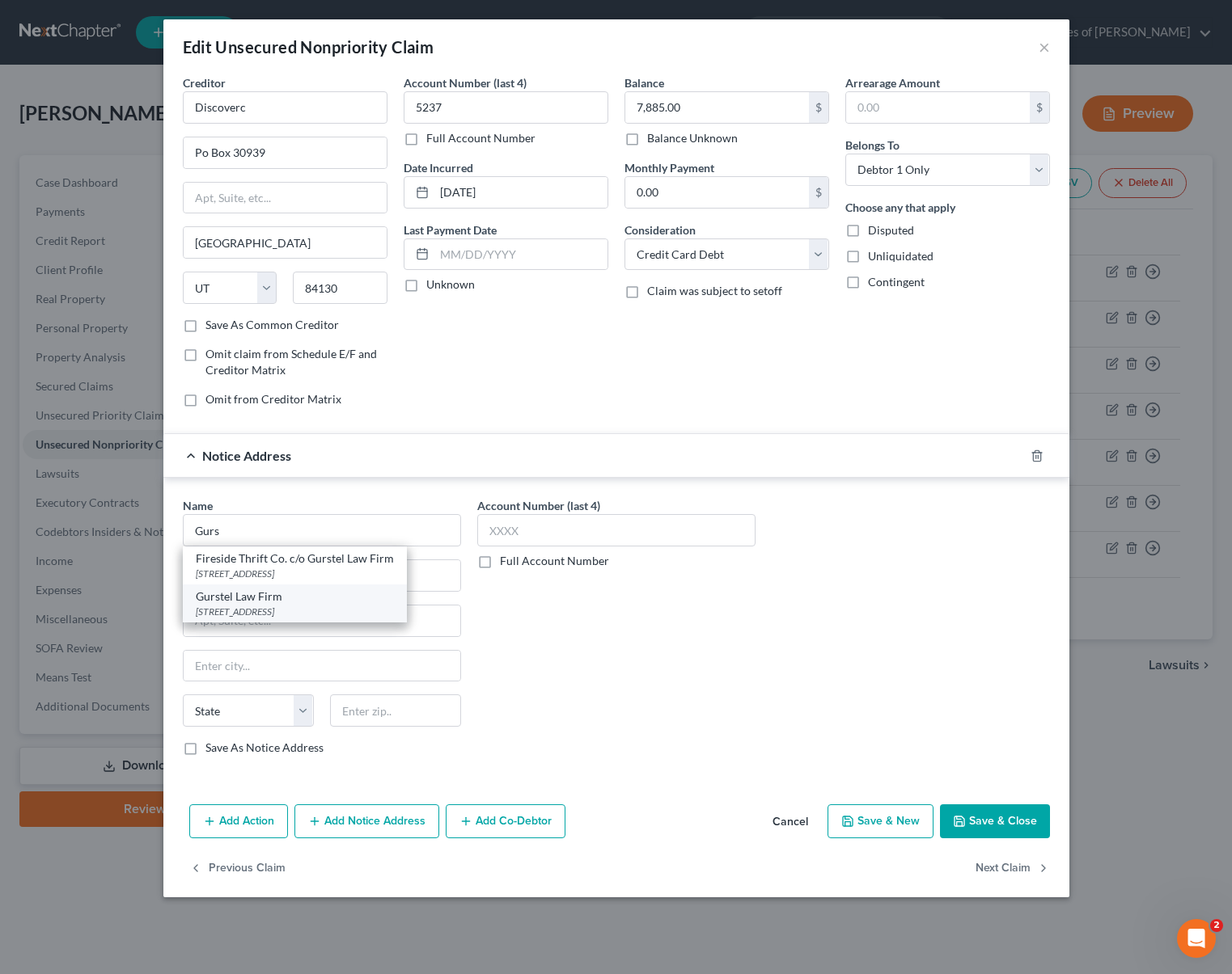
click at [291, 599] on div "Gurstel Law Firm" at bounding box center [295, 597] width 198 height 16
type input "Gurstel Law Firm"
type input "[STREET_ADDRESS]"
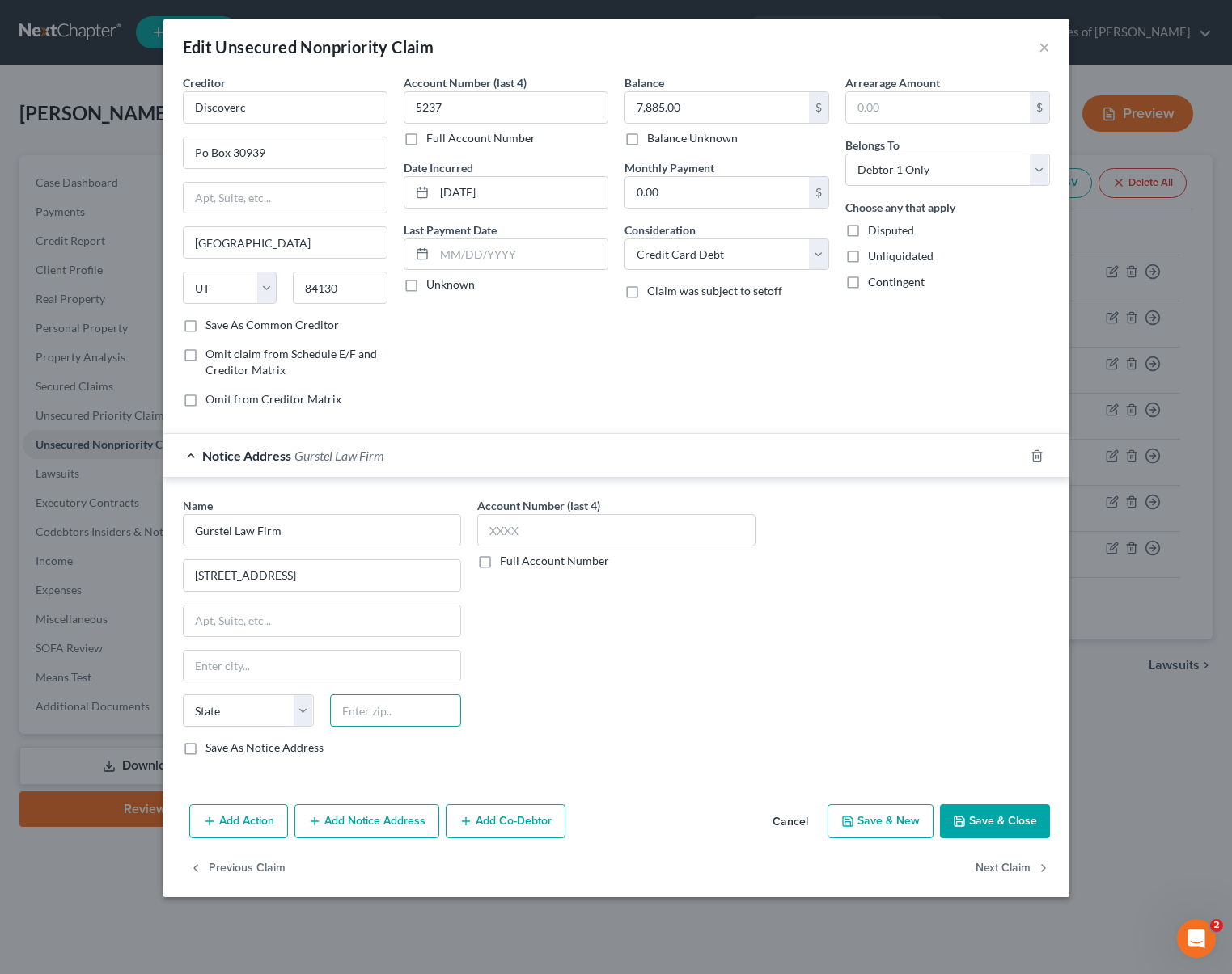
click at [398, 722] on input "text" at bounding box center [395, 711] width 131 height 32
type input "85260"
type input "Scottsdale"
select select "3"
click at [206, 749] on label "Save As Notice Address" at bounding box center [265, 747] width 118 height 16
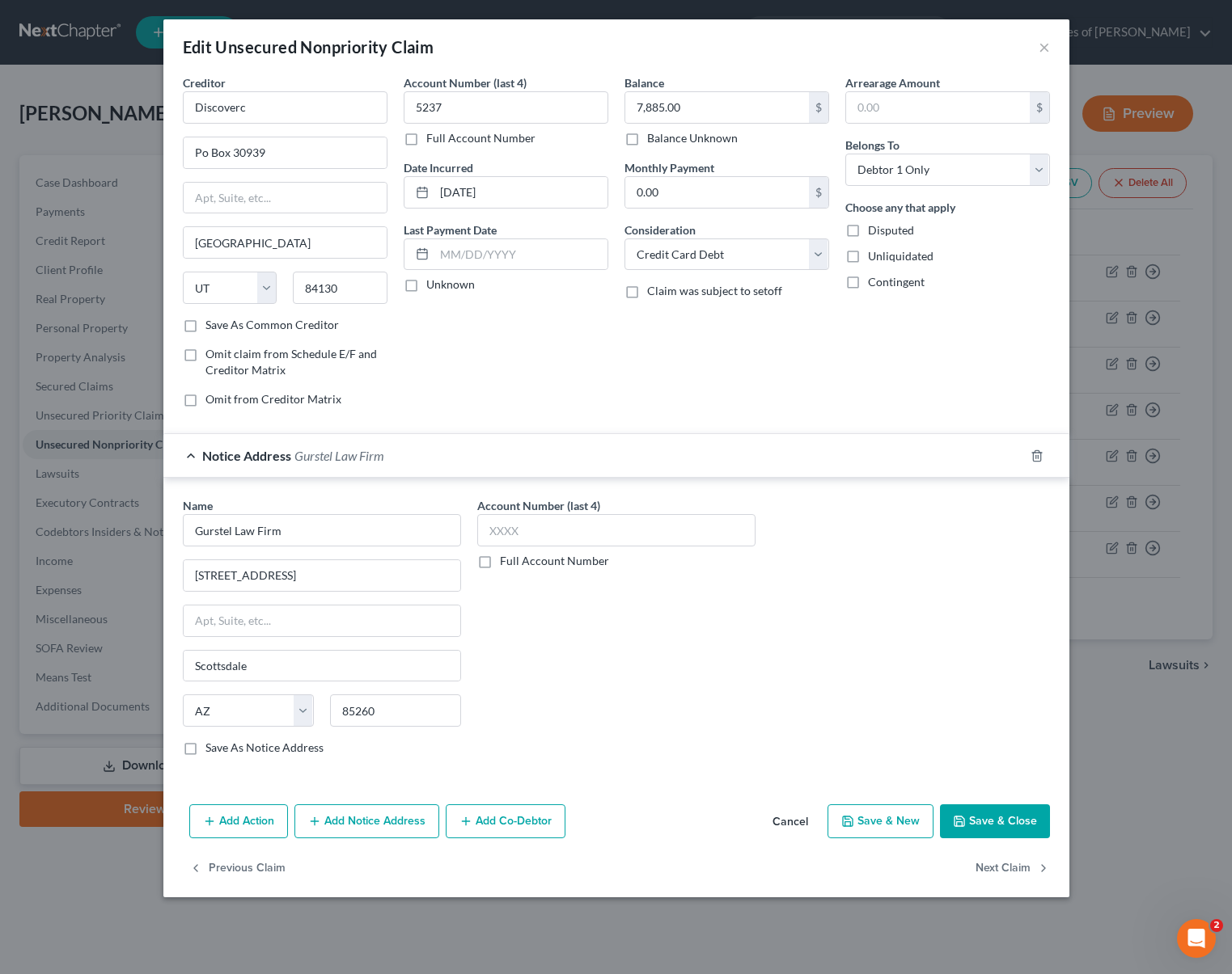
click at [212, 749] on input "Save As Notice Address" at bounding box center [217, 744] width 11 height 11
click at [861, 823] on button "Save & Close" at bounding box center [994, 821] width 110 height 34
checkbox input "false"
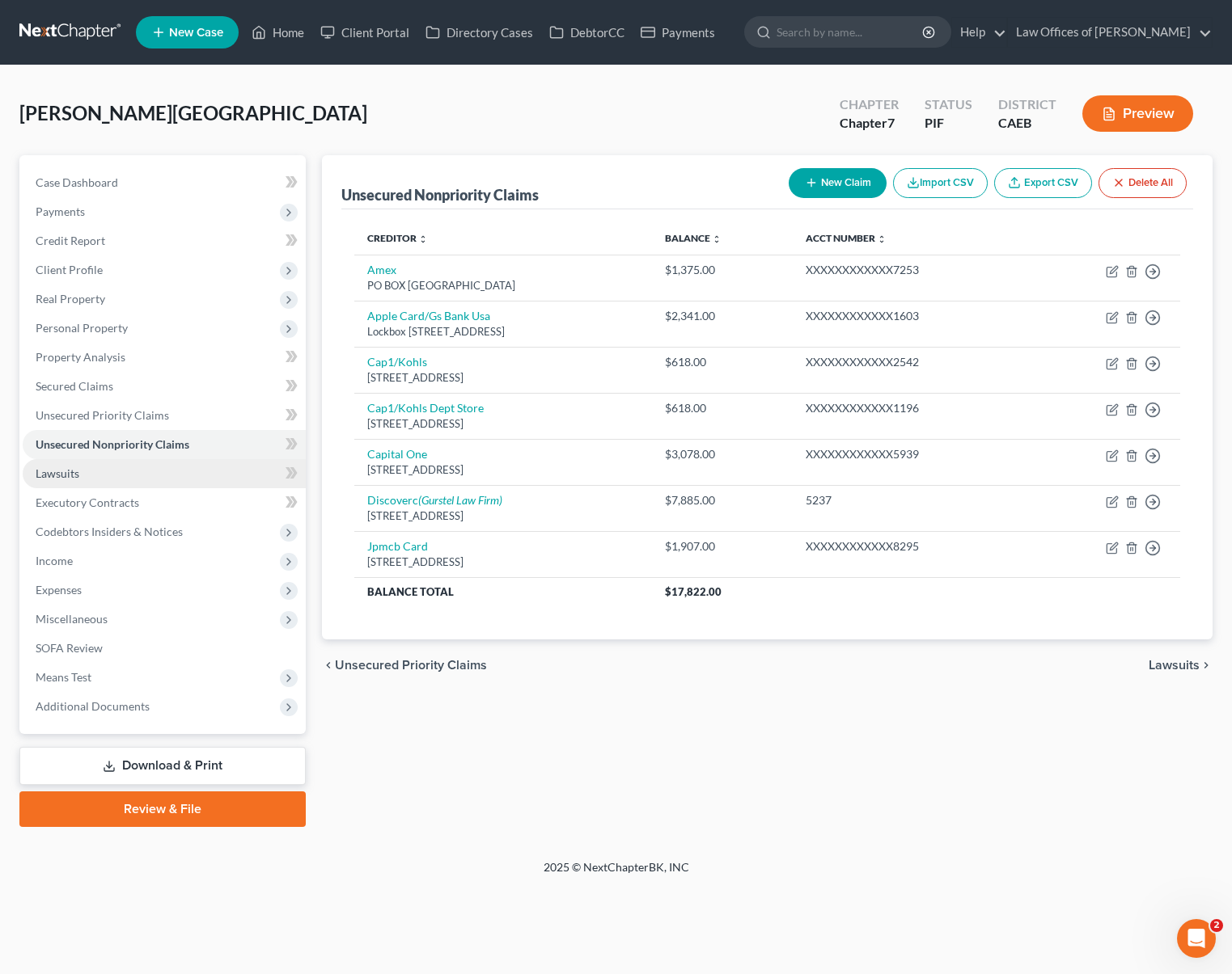
click at [99, 475] on link "Lawsuits" at bounding box center [165, 473] width 284 height 29
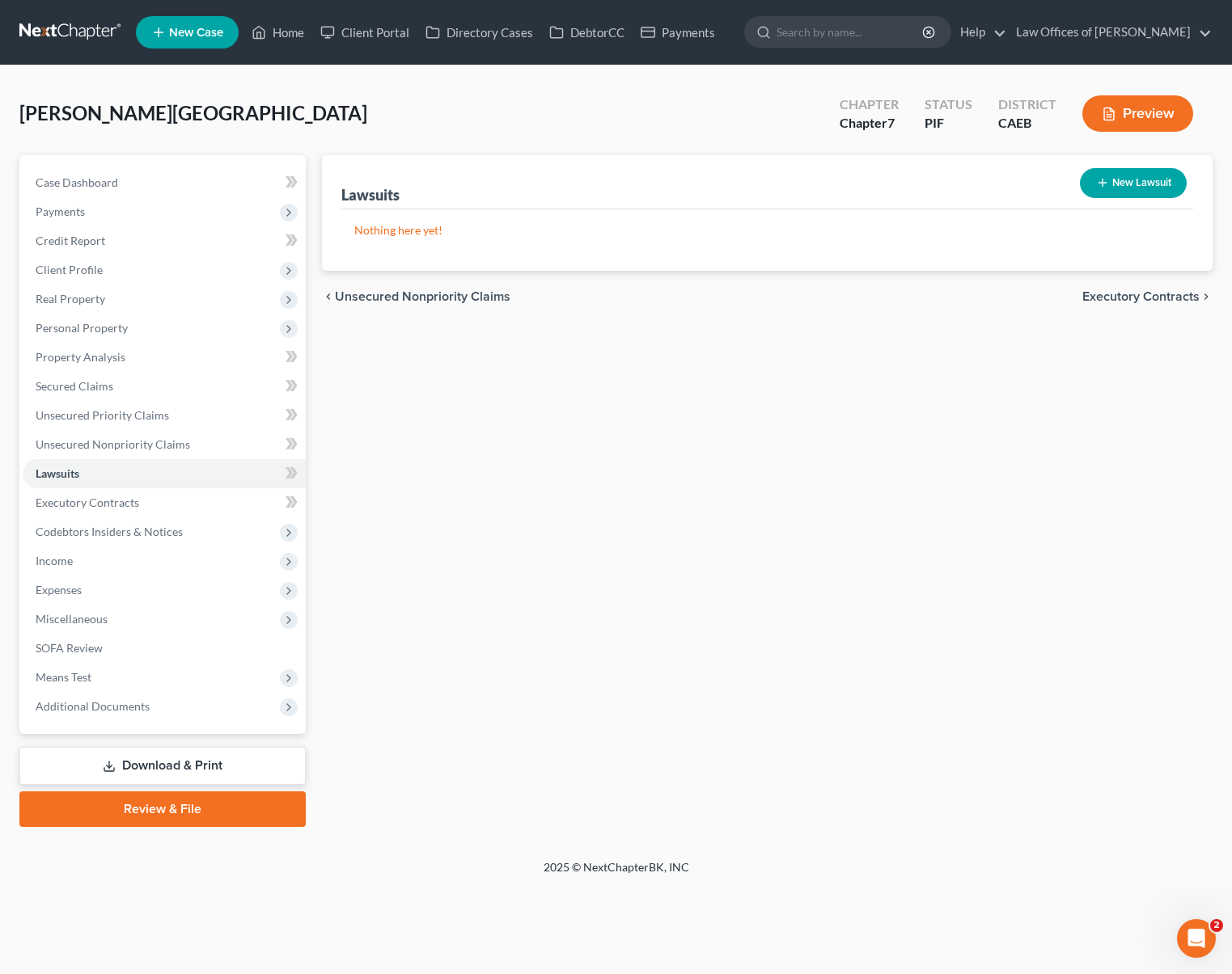
click at [861, 177] on button "New Lawsuit" at bounding box center [1133, 184] width 107 height 30
select select "0"
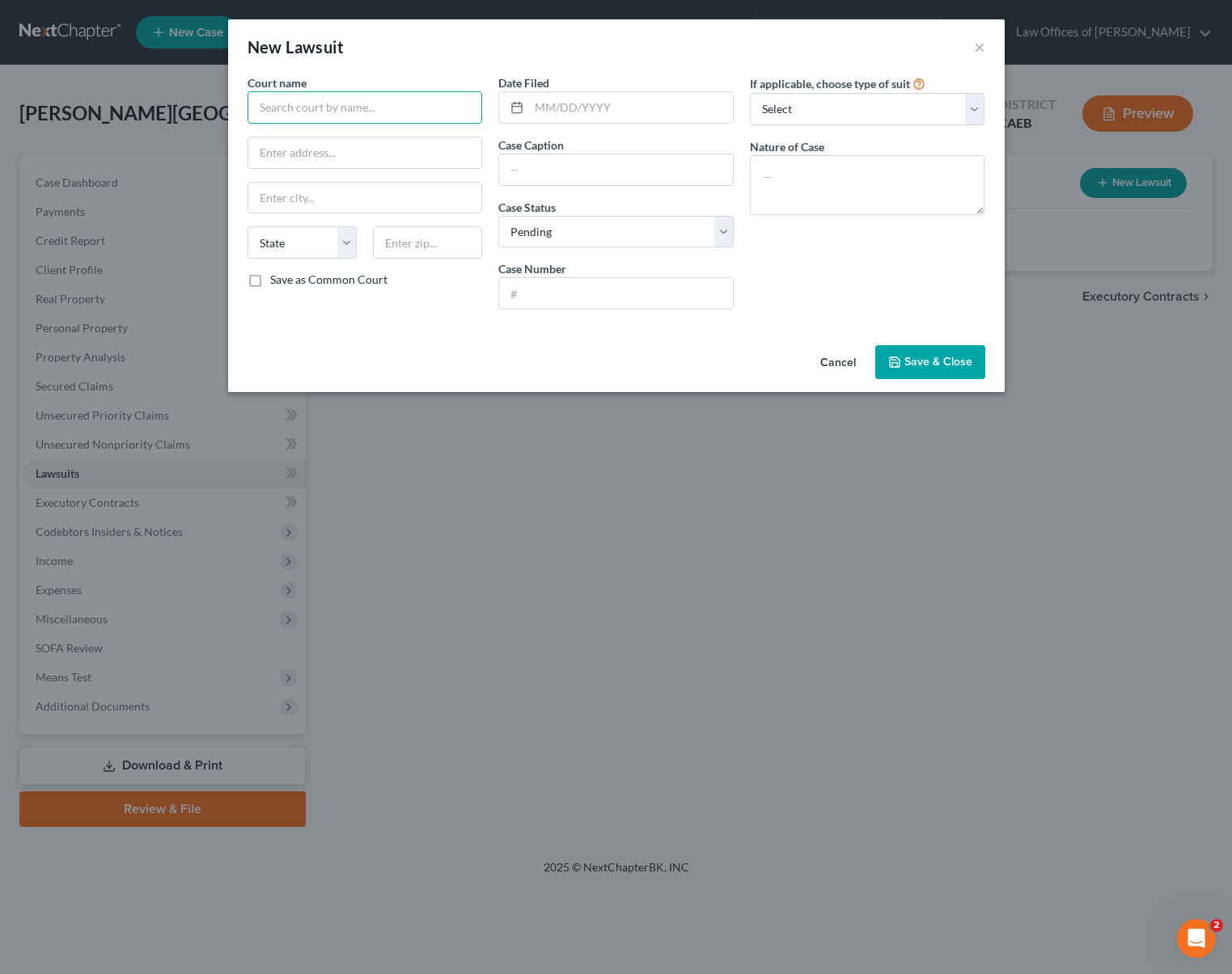
click at [343, 109] on input "text" at bounding box center [365, 108] width 236 height 32
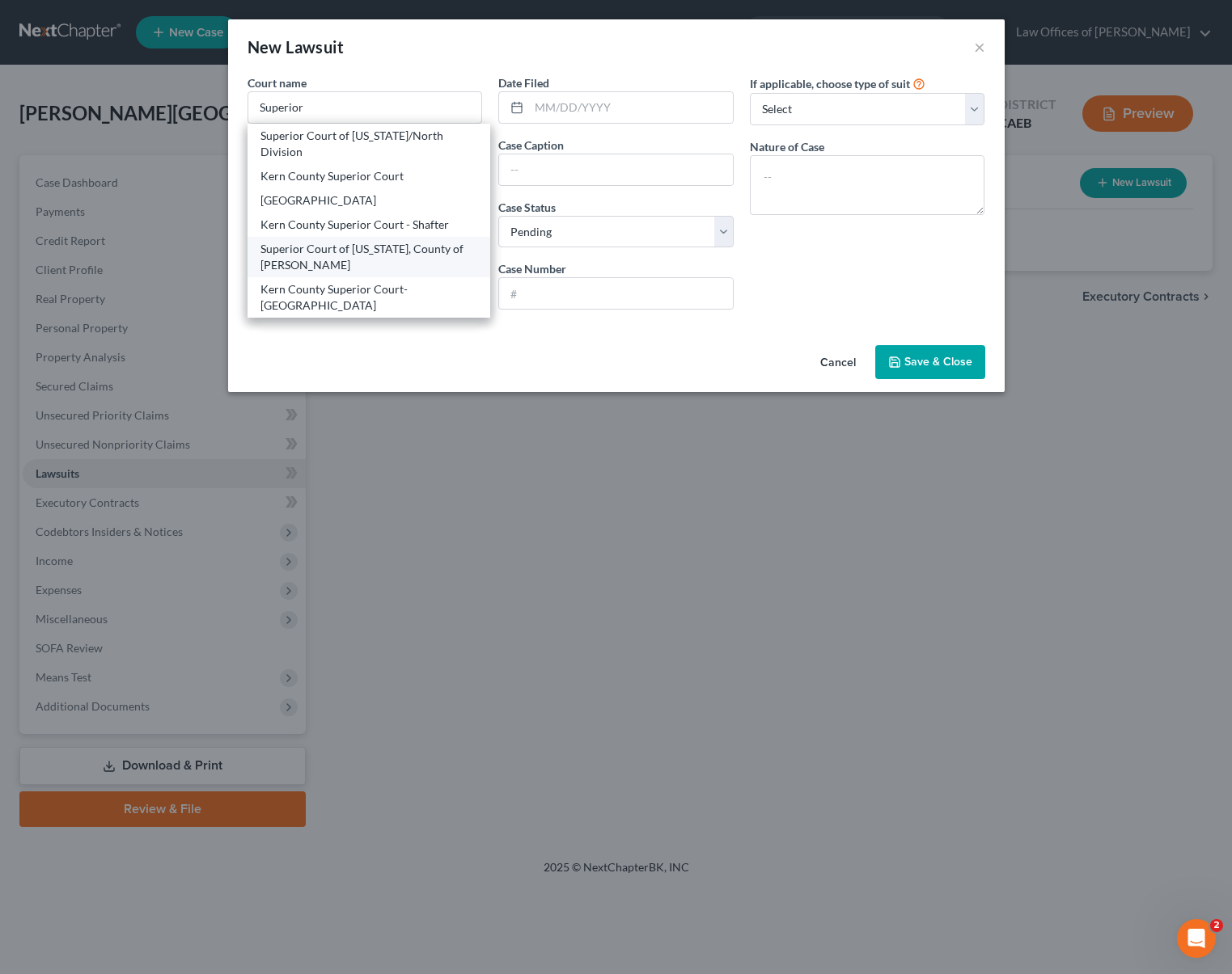
click at [381, 268] on div "Superior Court of [US_STATE], County of [PERSON_NAME]" at bounding box center [369, 256] width 218 height 32
type input "Superior Court of [US_STATE], County of [PERSON_NAME]"
type input "[STREET_ADDRESS]"
type input "[GEOGRAPHIC_DATA]"
select select "4"
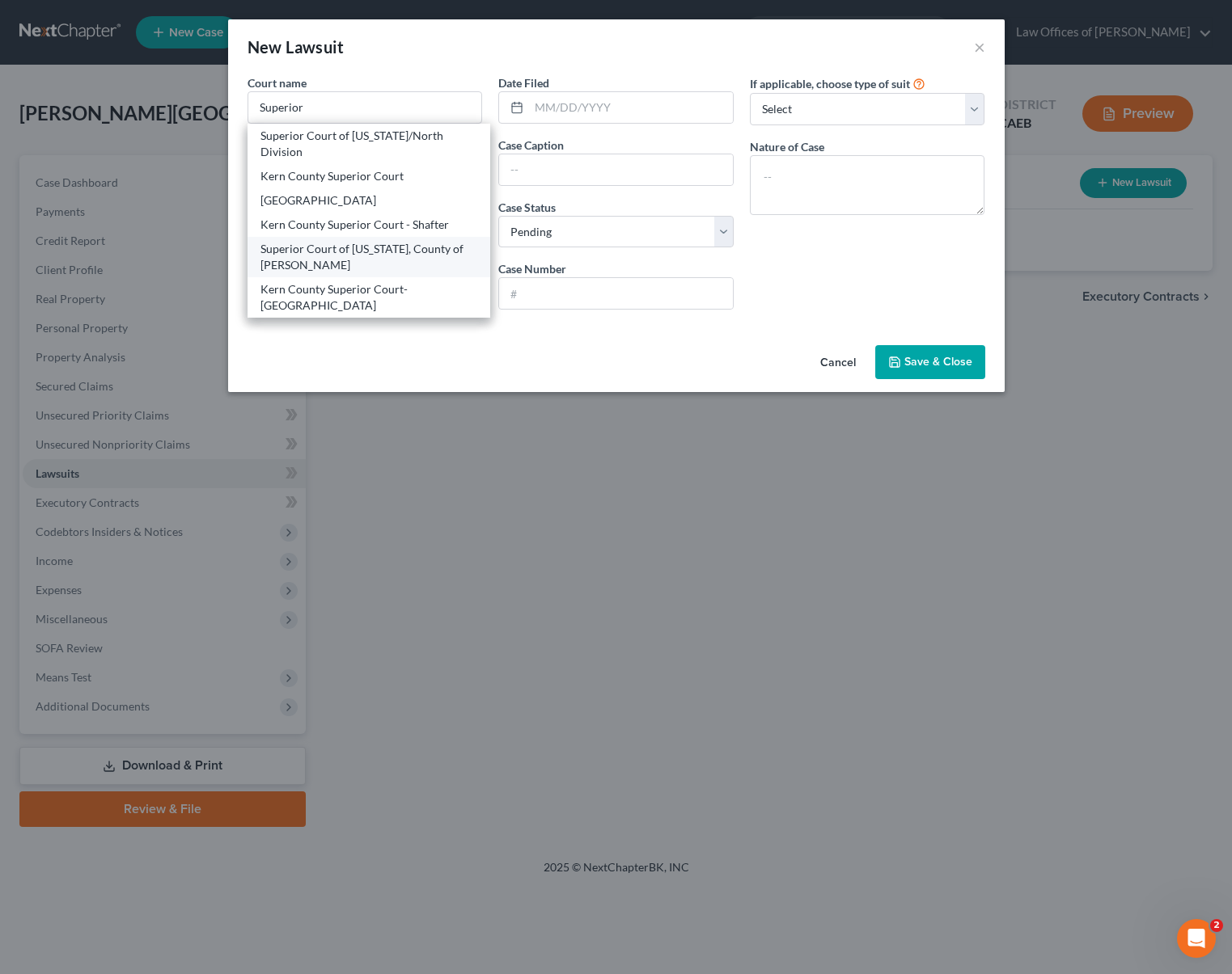
type input "93301"
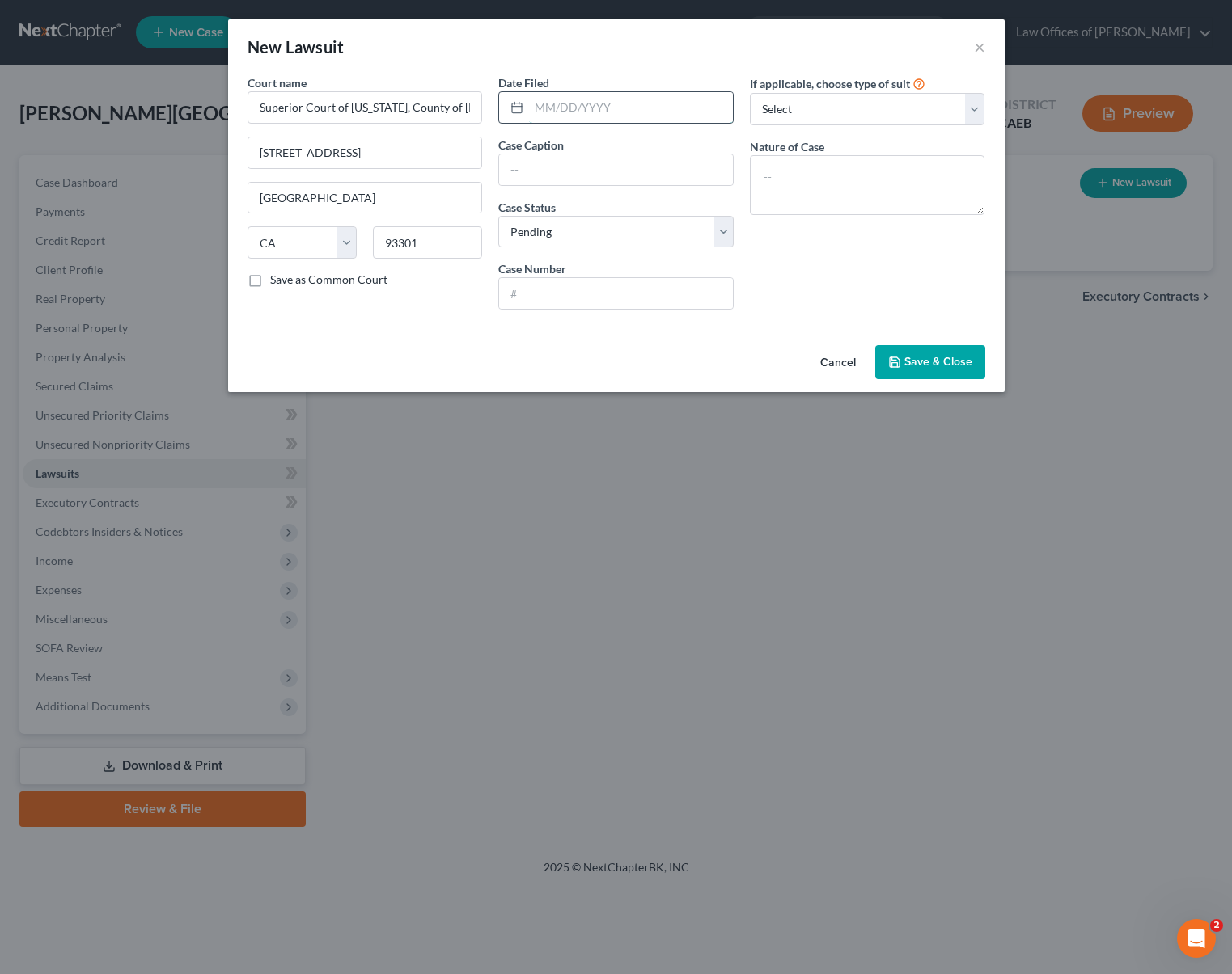
click at [651, 106] on input "text" at bounding box center [631, 107] width 204 height 31
type input "[DATE]"
type input "Discover Bank Vs. [PERSON_NAME]"
type input "MCL-25-000438"
click at [861, 360] on span "Save & Close" at bounding box center [938, 362] width 68 height 14
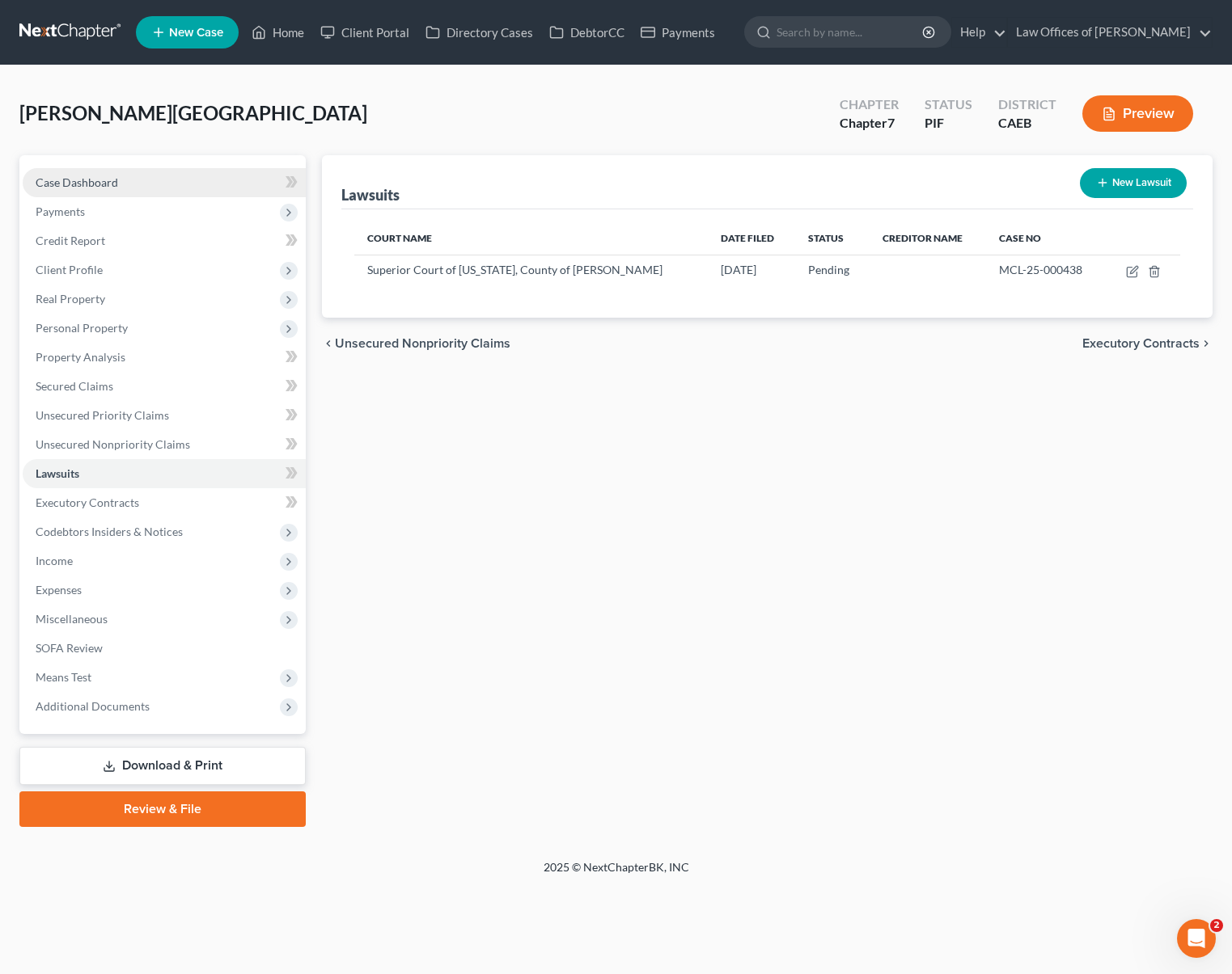
click at [171, 183] on link "Case Dashboard" at bounding box center [165, 183] width 284 height 29
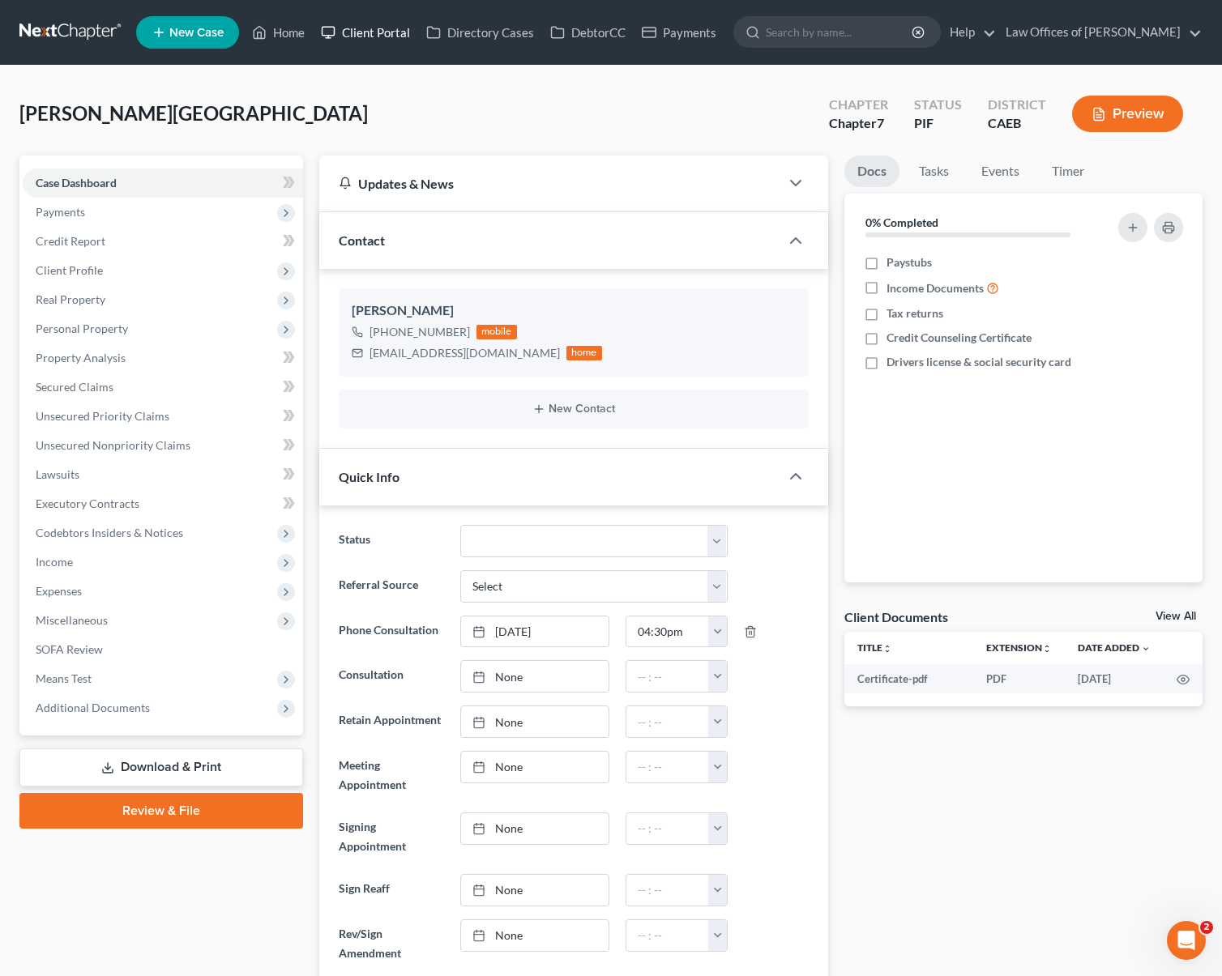
click at [393, 41] on link "Client Portal" at bounding box center [365, 32] width 105 height 29
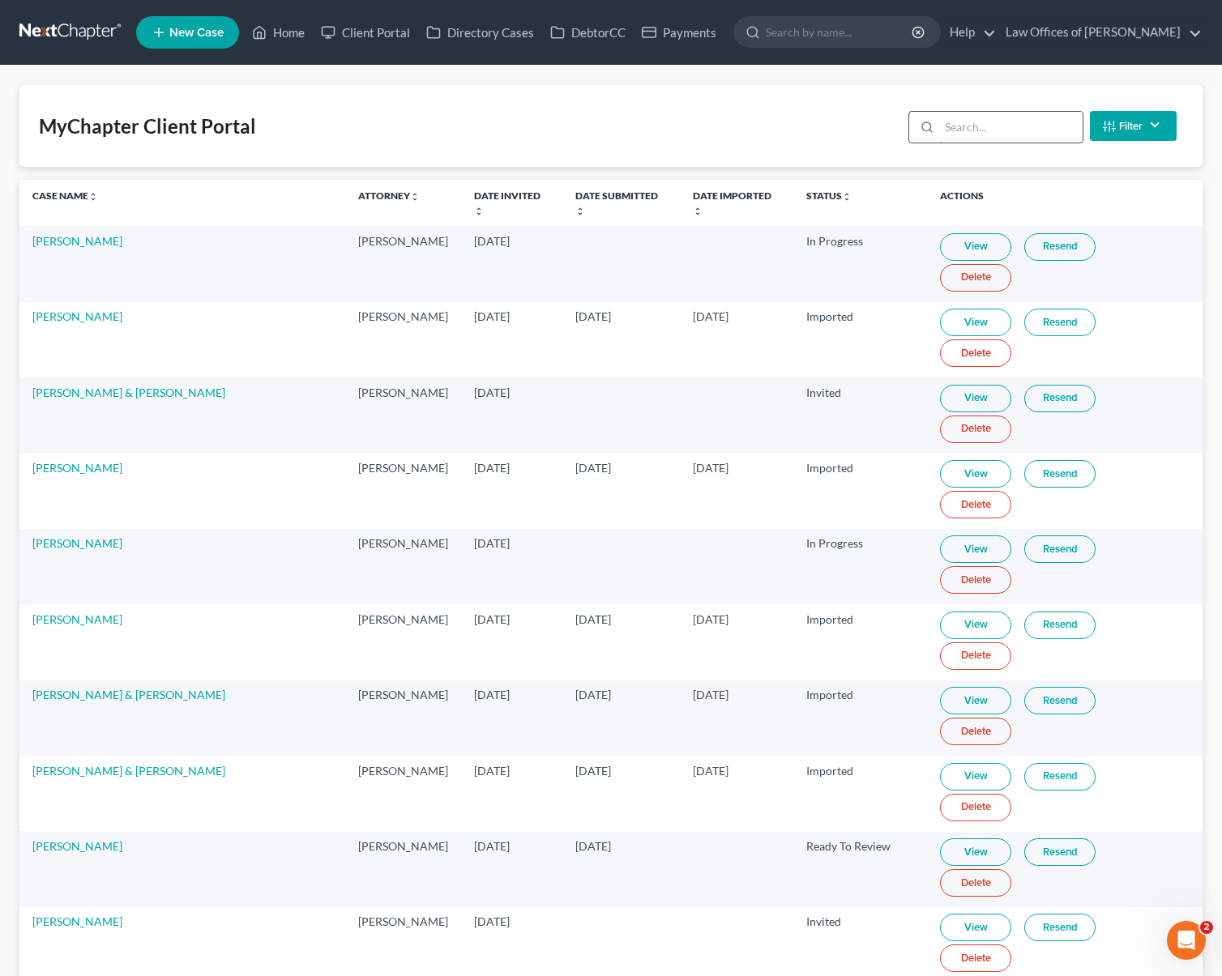
click at [862, 136] on input "search" at bounding box center [1010, 127] width 143 height 31
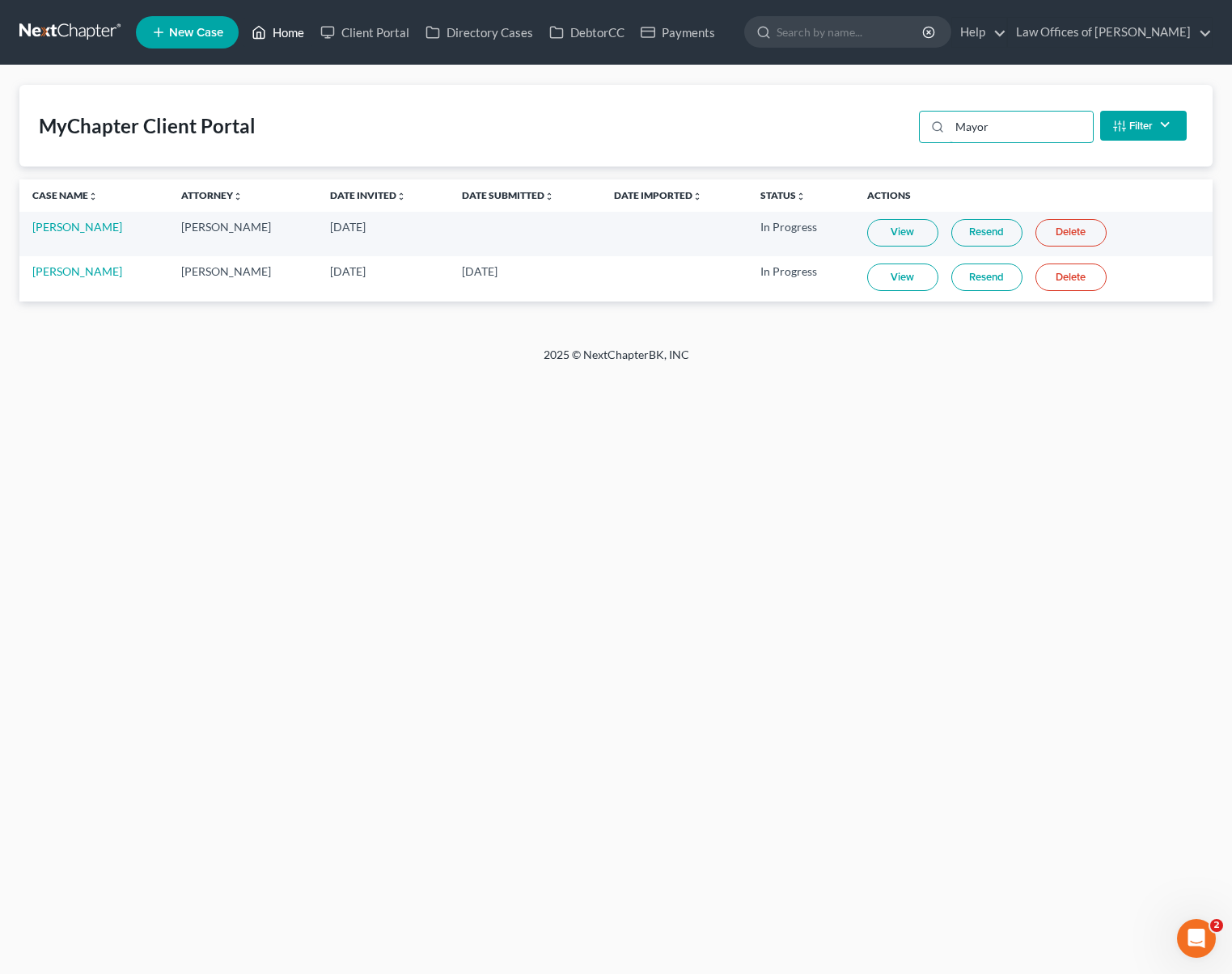
type input "Mayor"
click at [300, 40] on link "Home" at bounding box center [278, 32] width 69 height 29
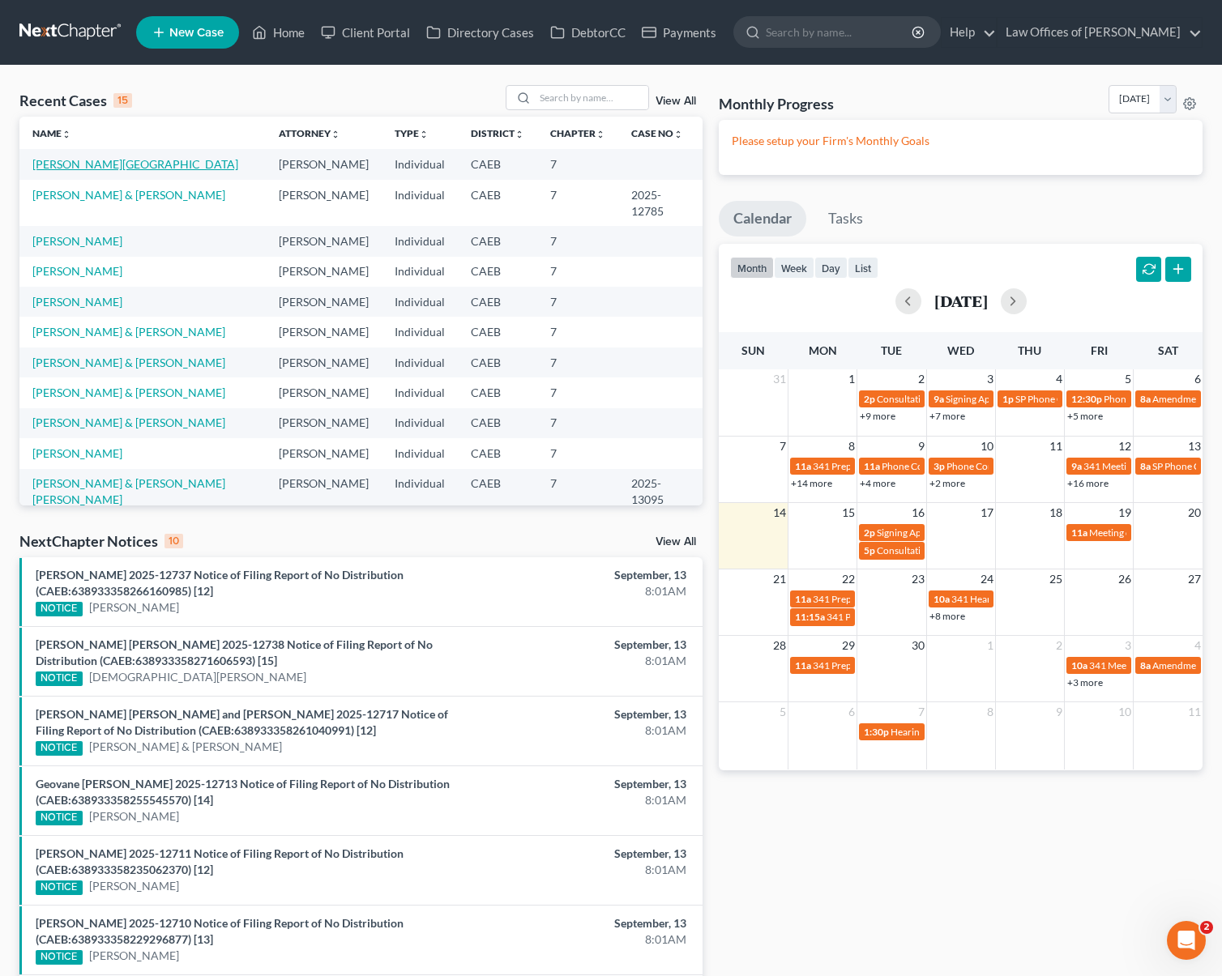
click at [81, 167] on link "[PERSON_NAME][GEOGRAPHIC_DATA]" at bounding box center [135, 164] width 206 height 14
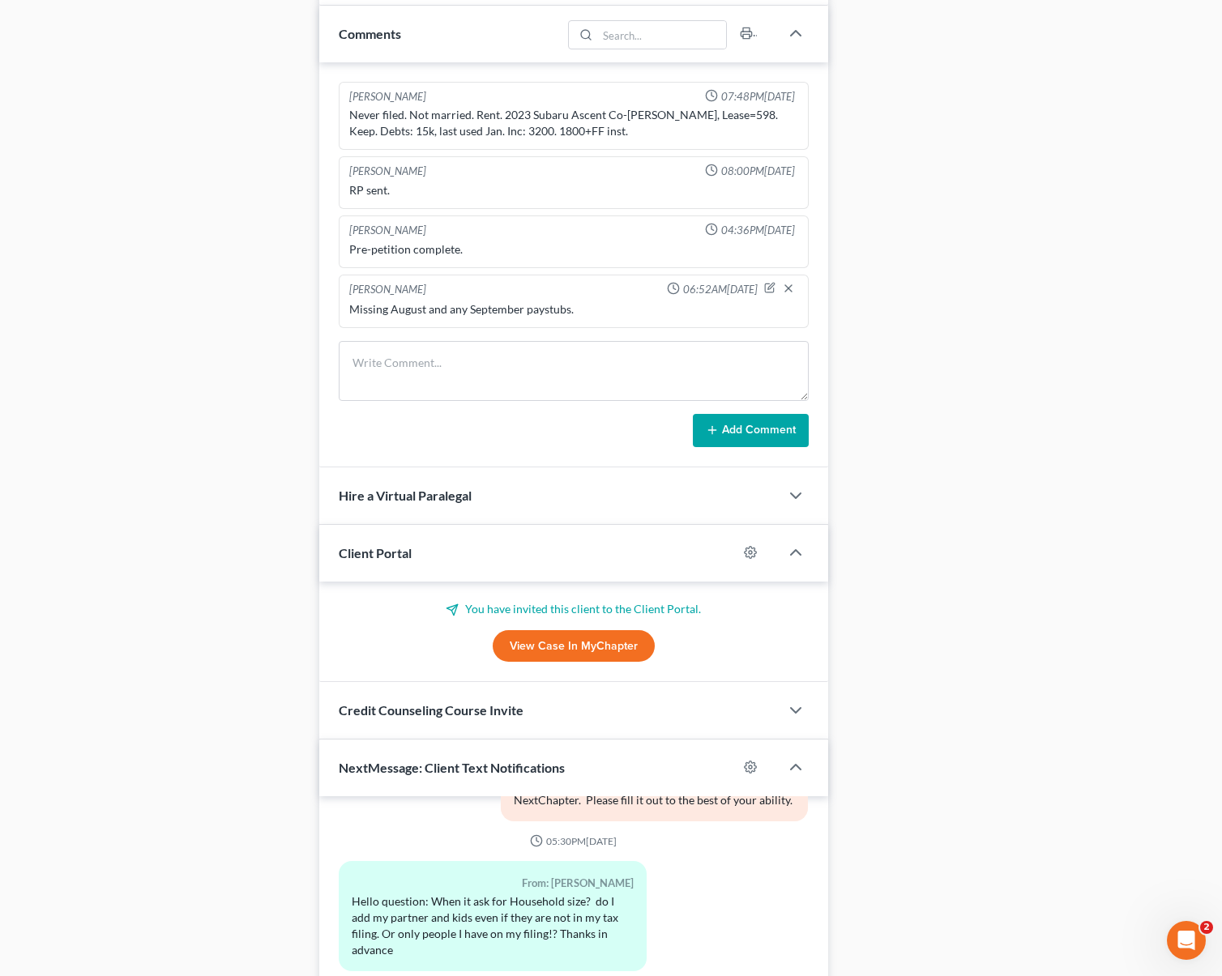
scroll to position [1039, 0]
click at [766, 288] on icon "button" at bounding box center [769, 289] width 11 height 11
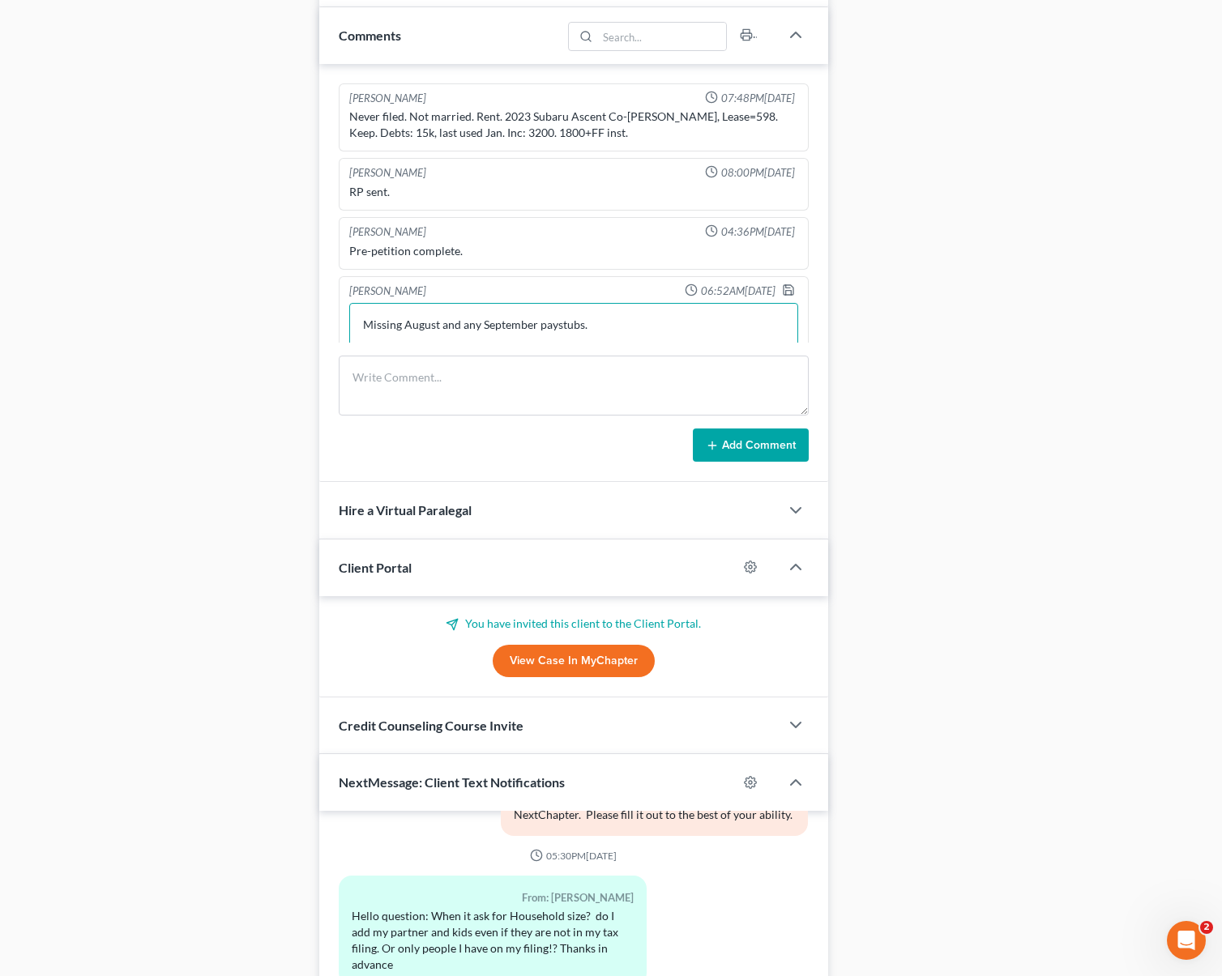
click at [635, 331] on textarea "Missing August and any September paystubs." at bounding box center [573, 333] width 449 height 60
type textarea "Missing August and any September paystubs and finish questionnaire."
click at [785, 290] on polyline "button" at bounding box center [788, 292] width 6 height 4
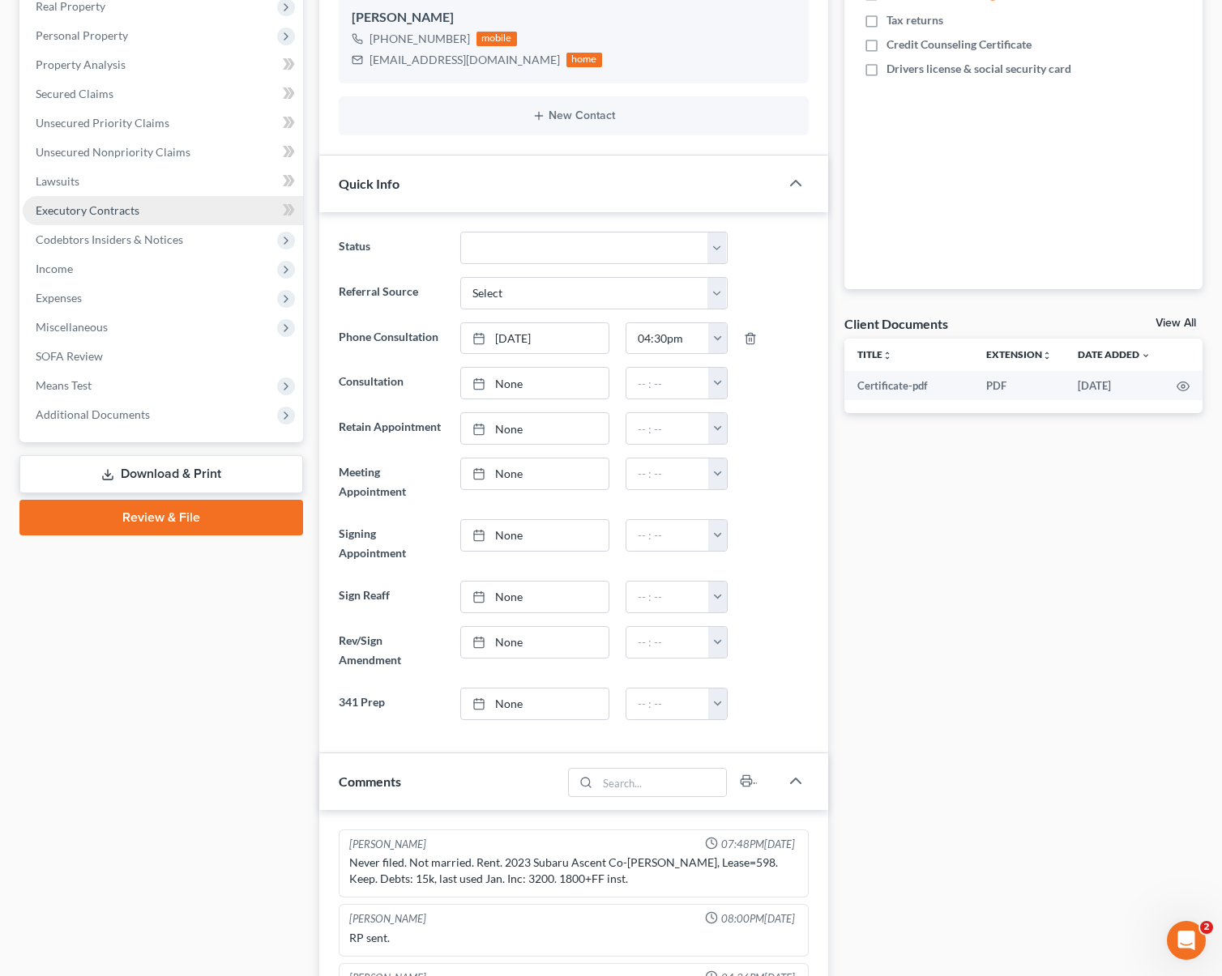
scroll to position [291, 0]
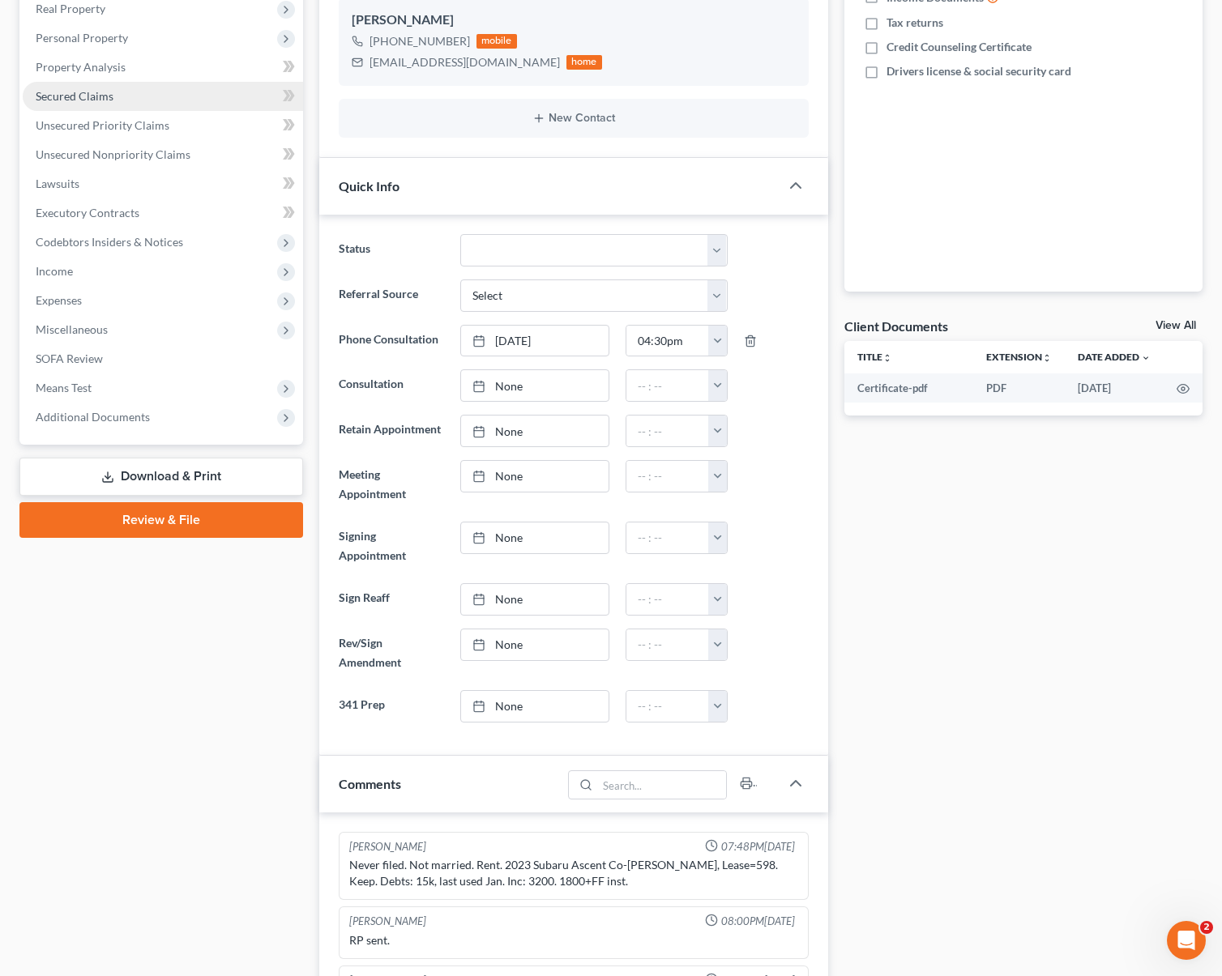
click at [121, 98] on link "Secured Claims" at bounding box center [163, 96] width 280 height 29
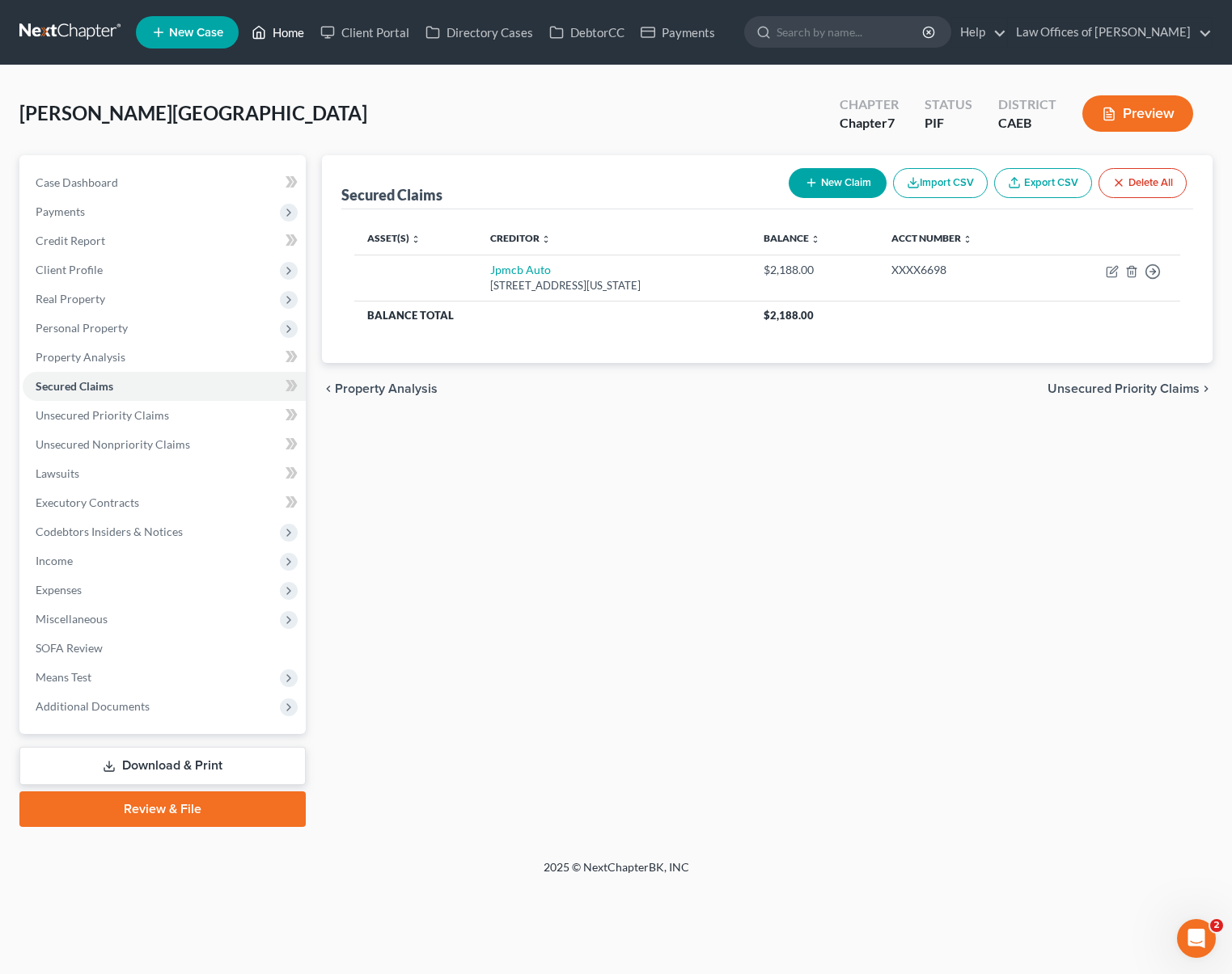
click at [284, 39] on link "Home" at bounding box center [278, 32] width 69 height 29
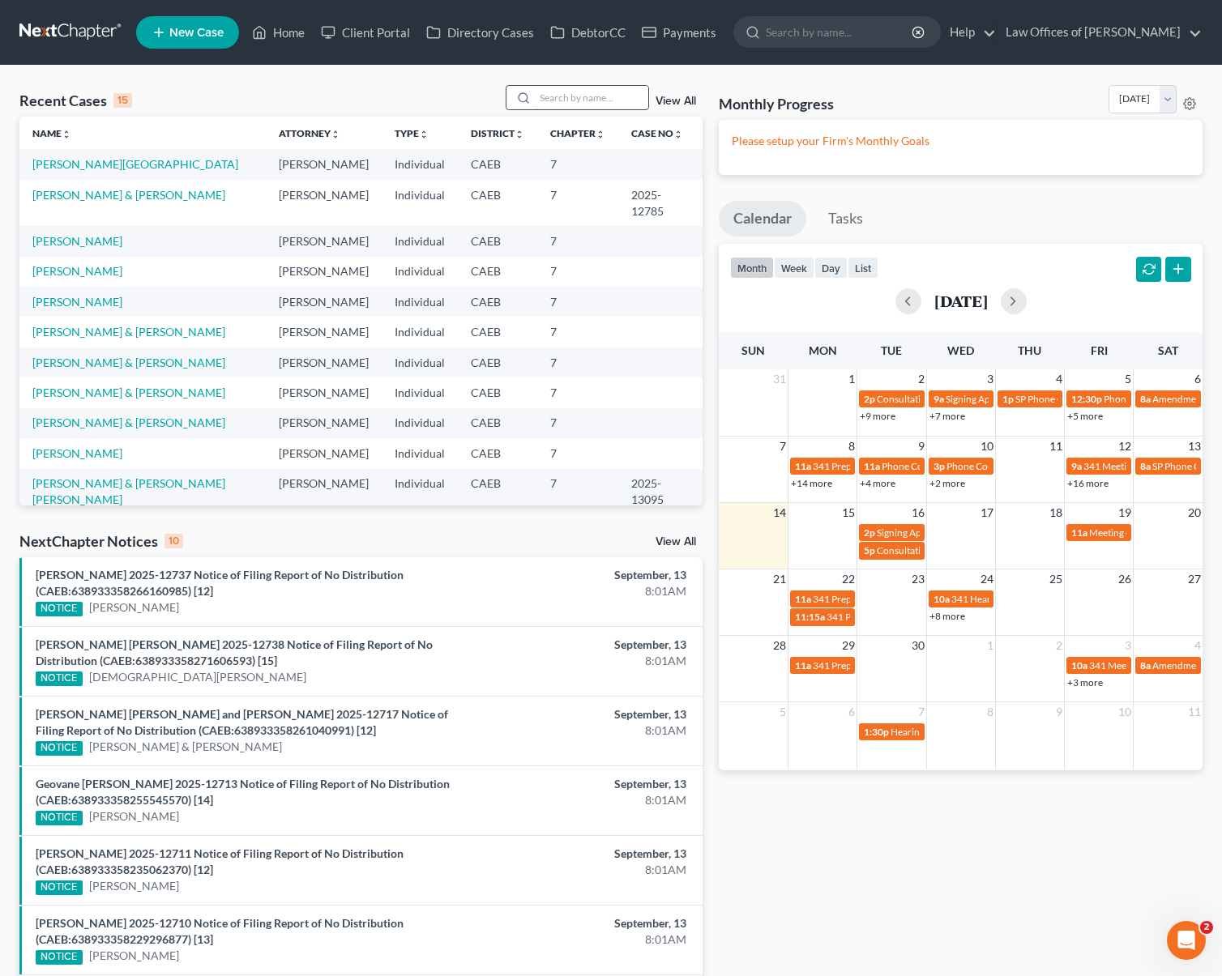
click at [561, 96] on input "search" at bounding box center [591, 97] width 113 height 23
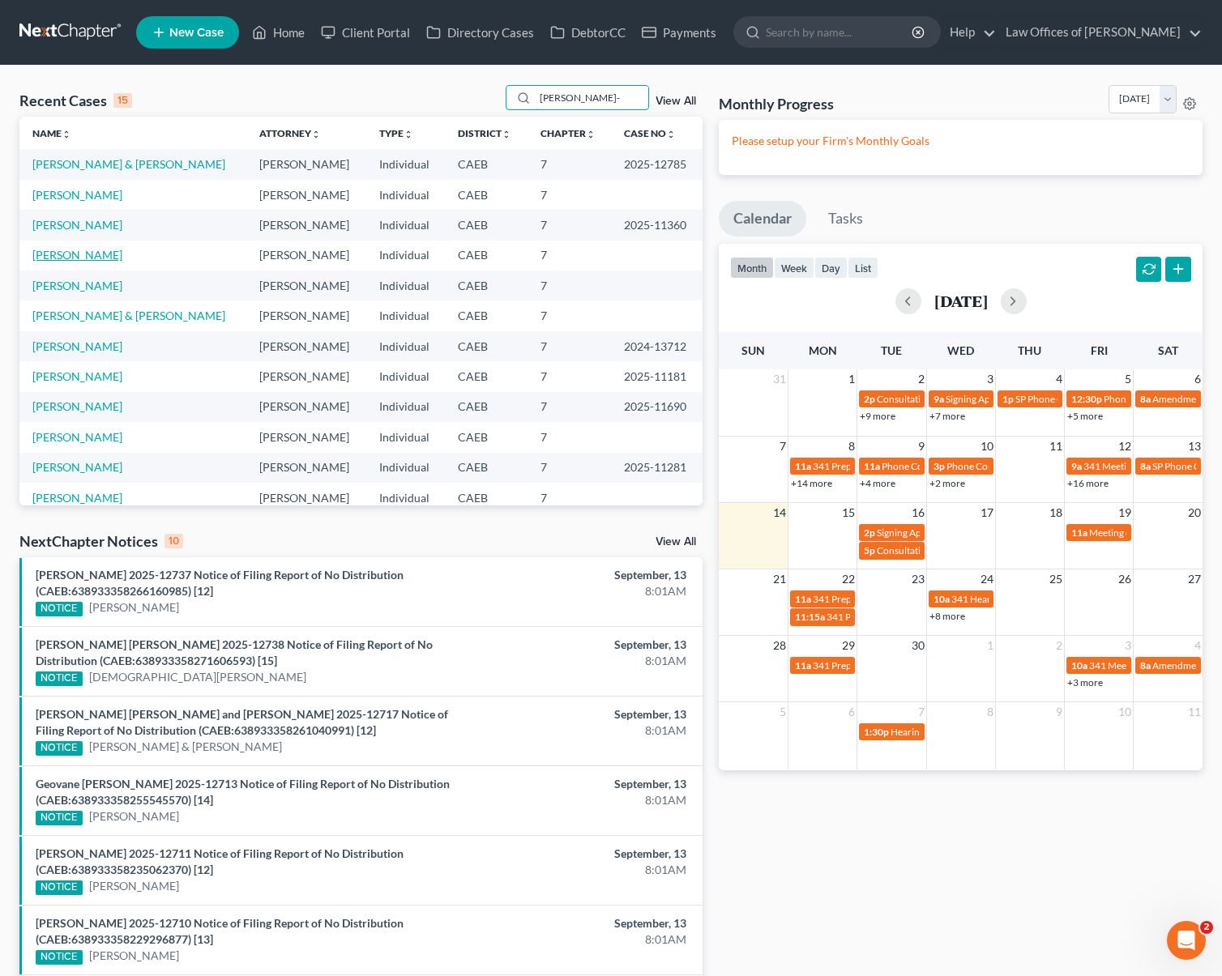
type input "[PERSON_NAME]-"
click at [122, 258] on link "[PERSON_NAME]" at bounding box center [77, 255] width 90 height 14
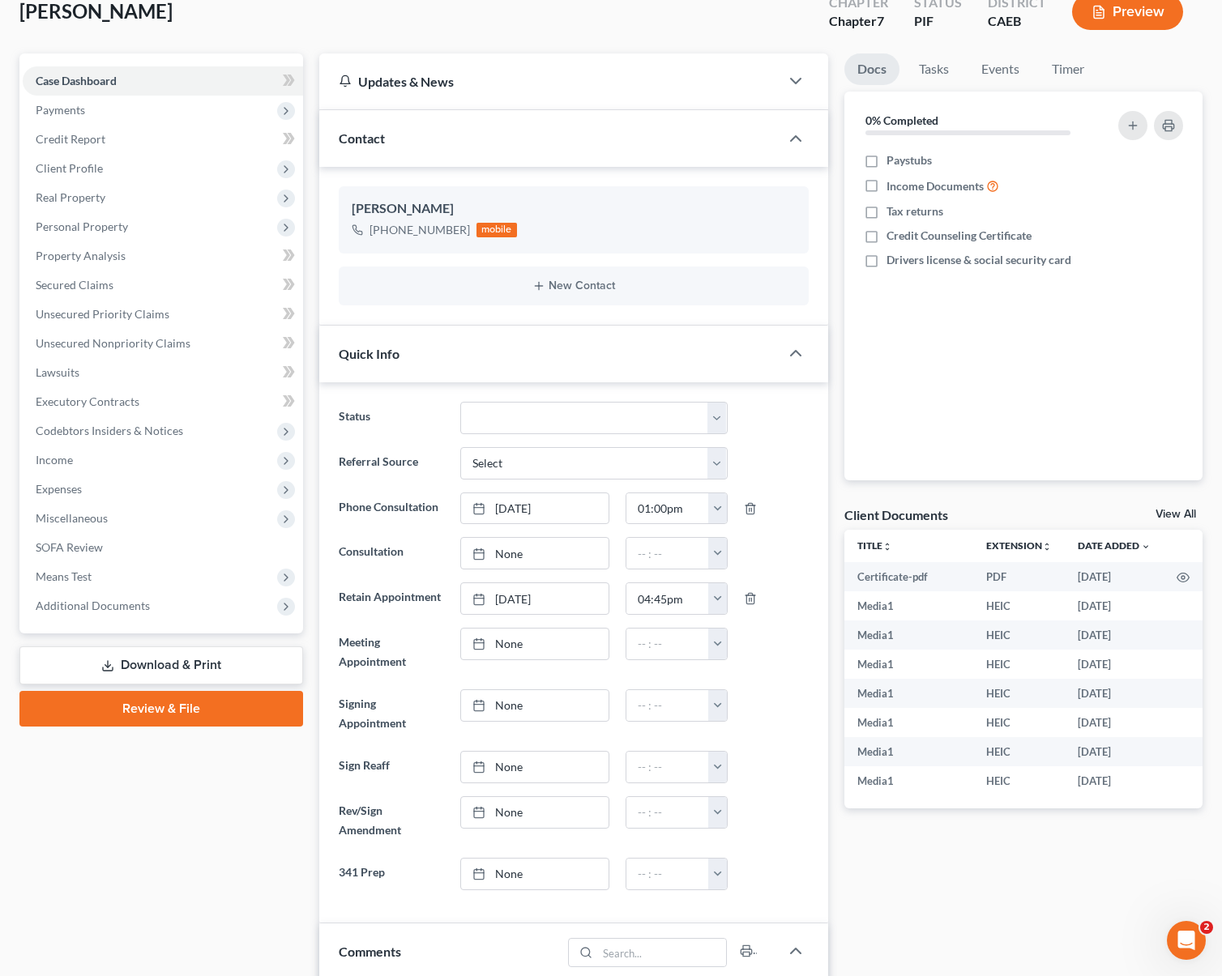
scroll to position [102, 0]
click at [90, 464] on span "Income" at bounding box center [163, 460] width 280 height 29
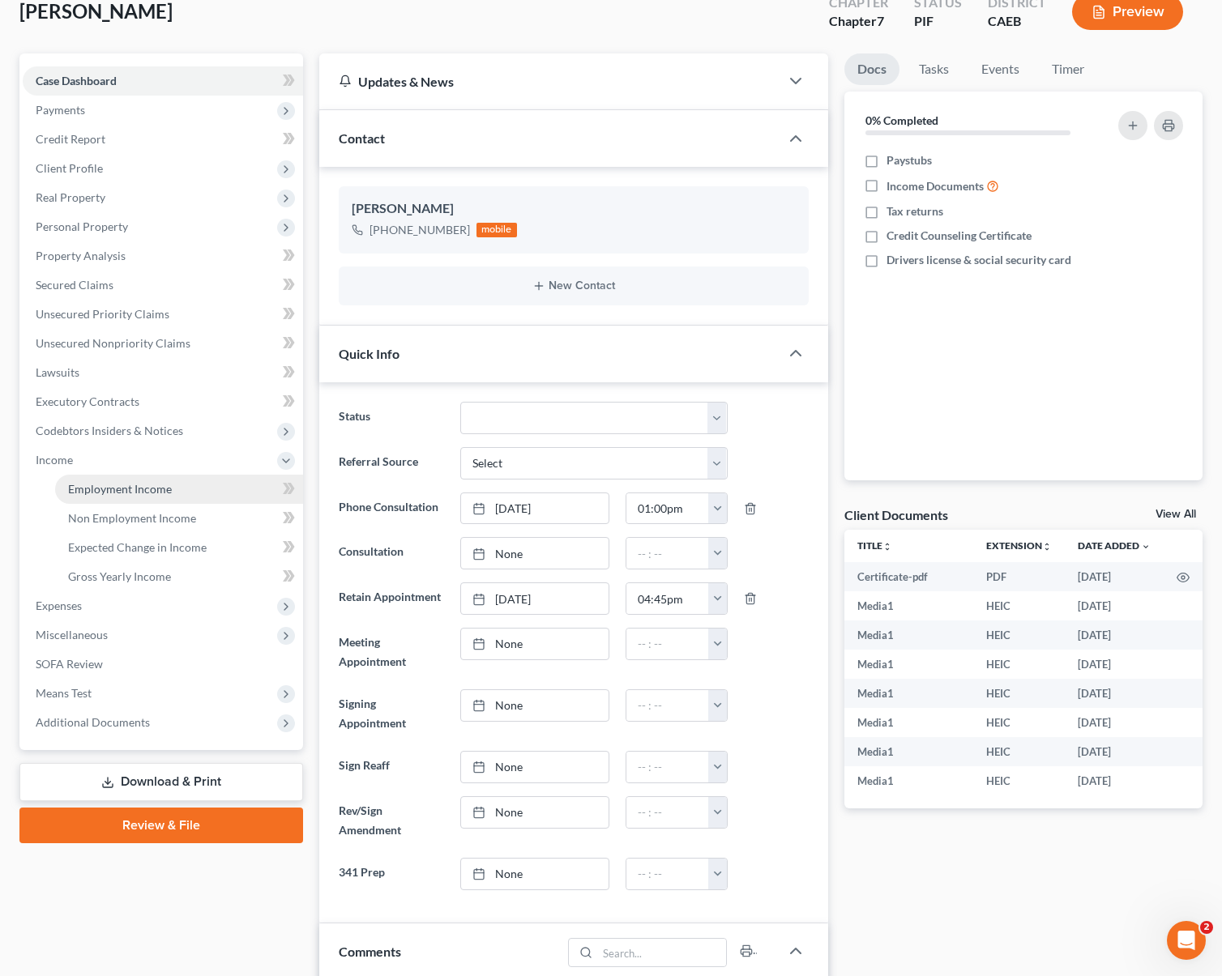
click at [111, 485] on span "Employment Income" at bounding box center [120, 489] width 104 height 14
